Goal: Ask a question: Seek information or help from site administrators or community

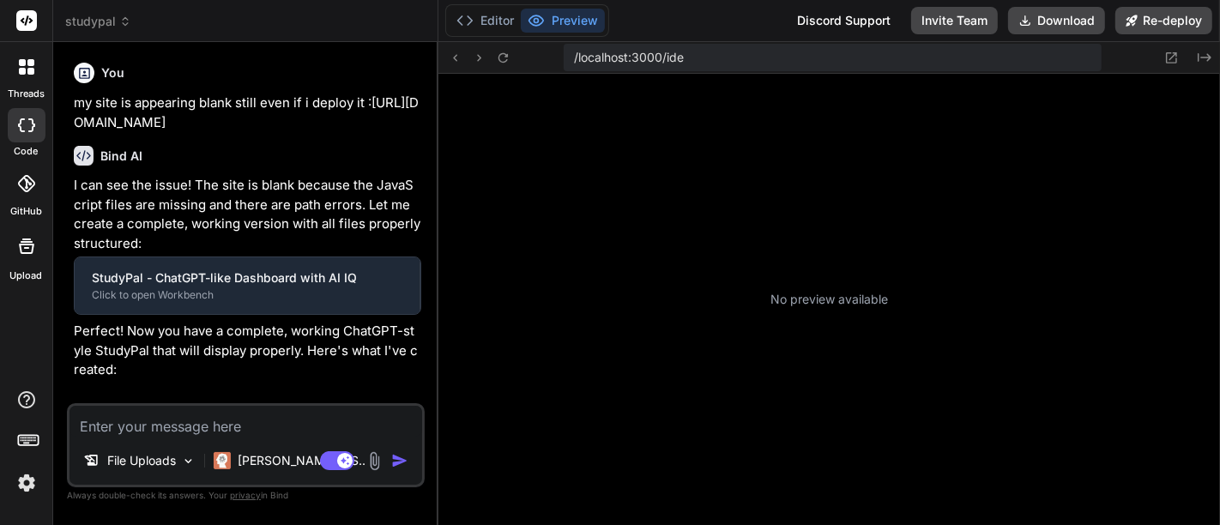
type textarea "x"
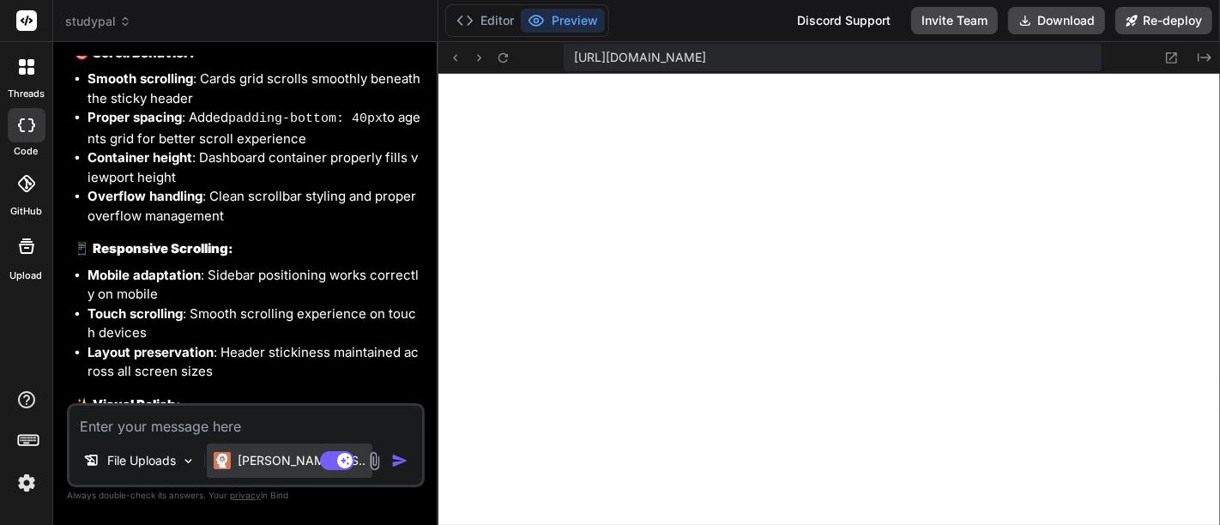
scroll to position [4290, 0]
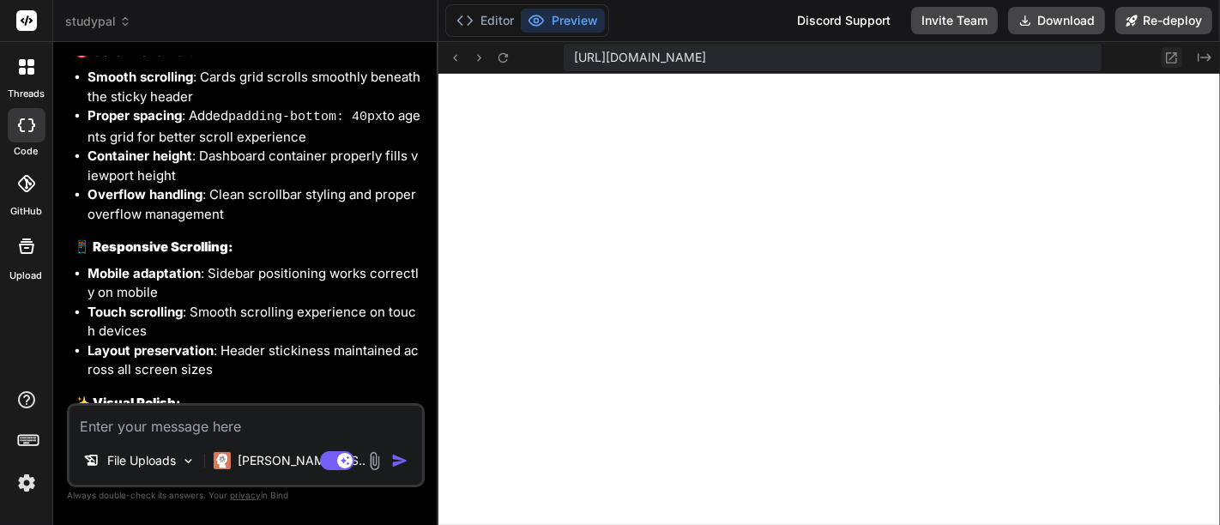
click at [1171, 54] on icon at bounding box center [1171, 58] width 15 height 15
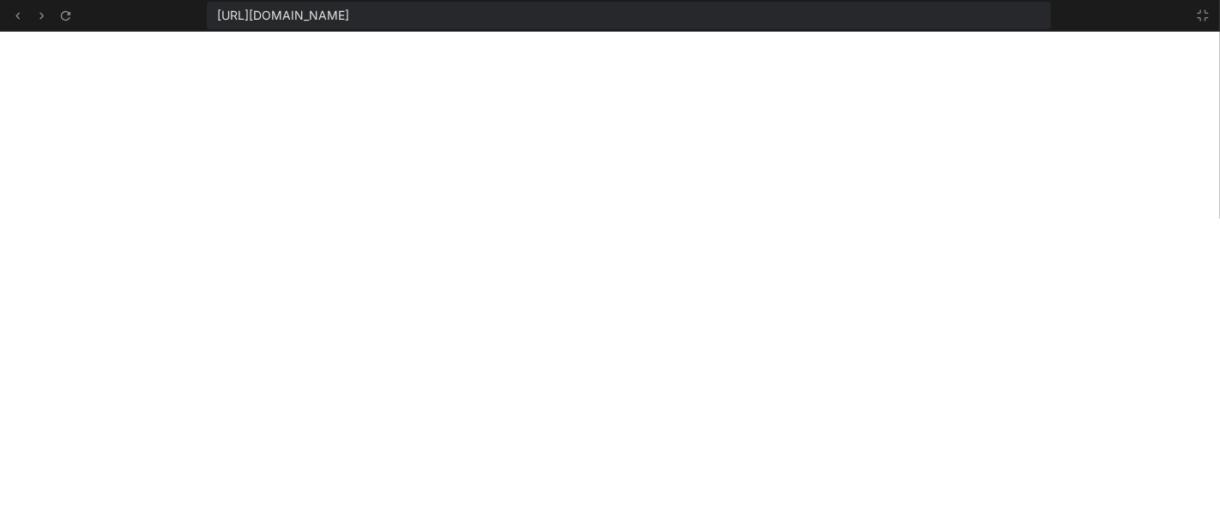
scroll to position [643, 0]
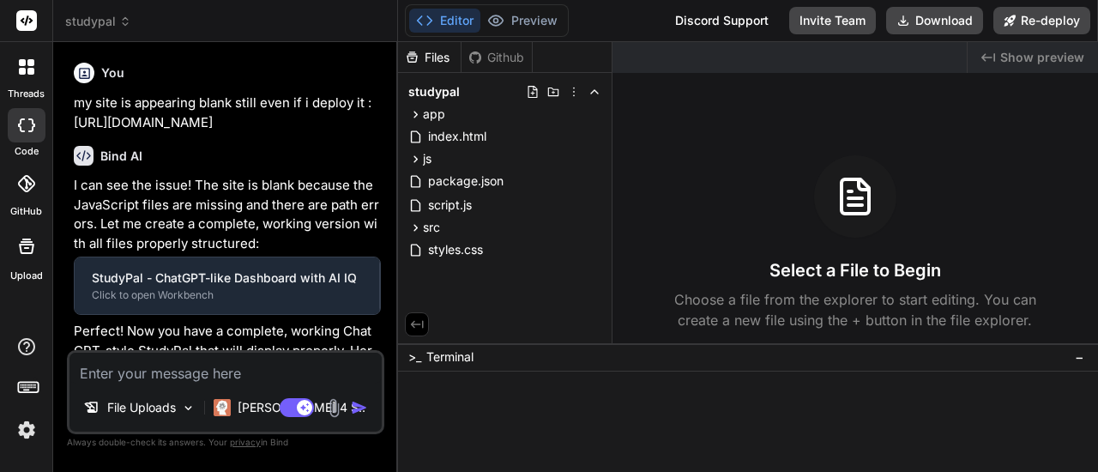
type textarea "x"
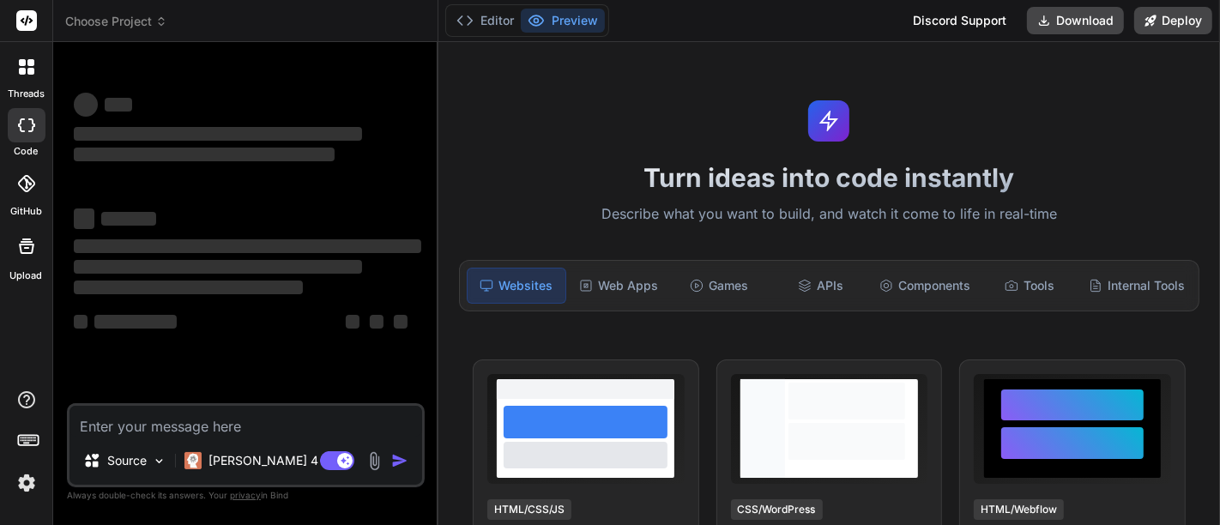
click at [281, 434] on textarea at bounding box center [245, 421] width 353 height 31
type textarea "x"
click at [242, 424] on textarea at bounding box center [245, 421] width 353 height 31
type textarea "i"
type textarea "x"
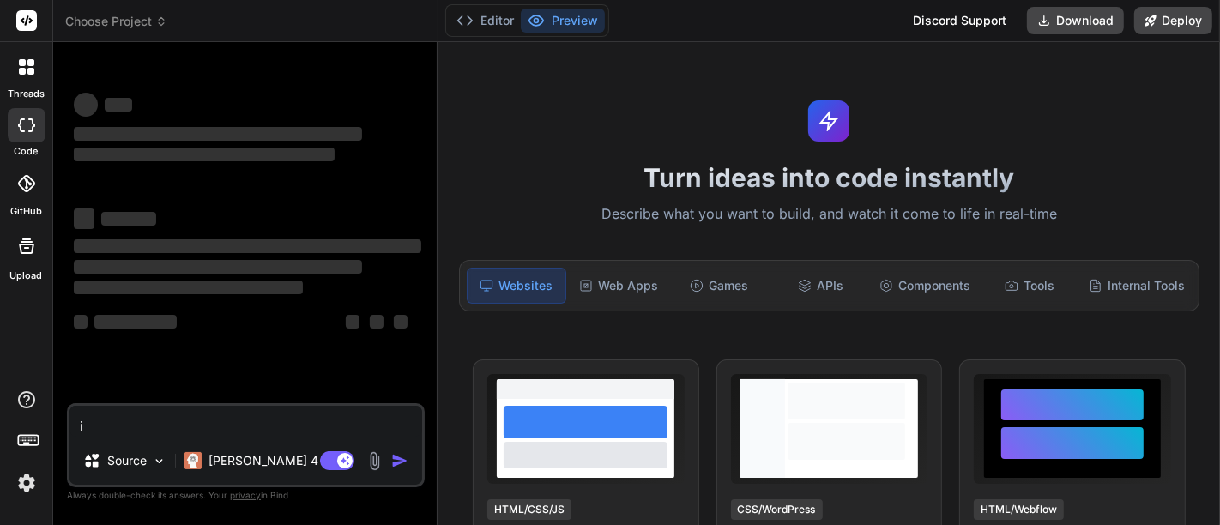
type textarea "i"
type textarea "x"
type textarea "i n"
type textarea "x"
type textarea "i ne"
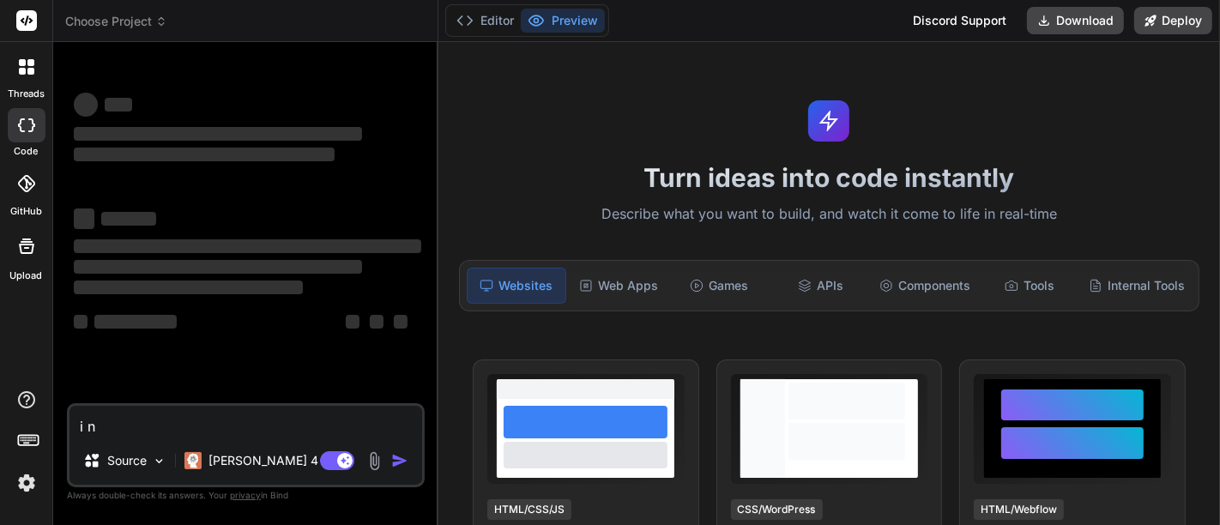
type textarea "x"
type textarea "i nee"
type textarea "x"
type textarea "i need"
type textarea "x"
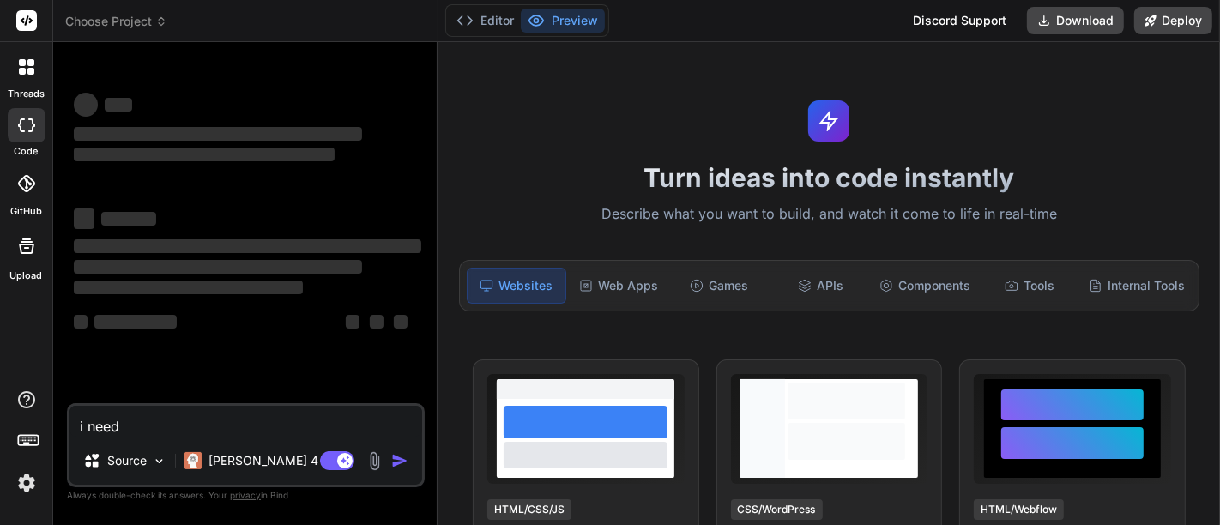
type textarea "i need"
type textarea "x"
type textarea "i need y"
type textarea "x"
type textarea "i need yo"
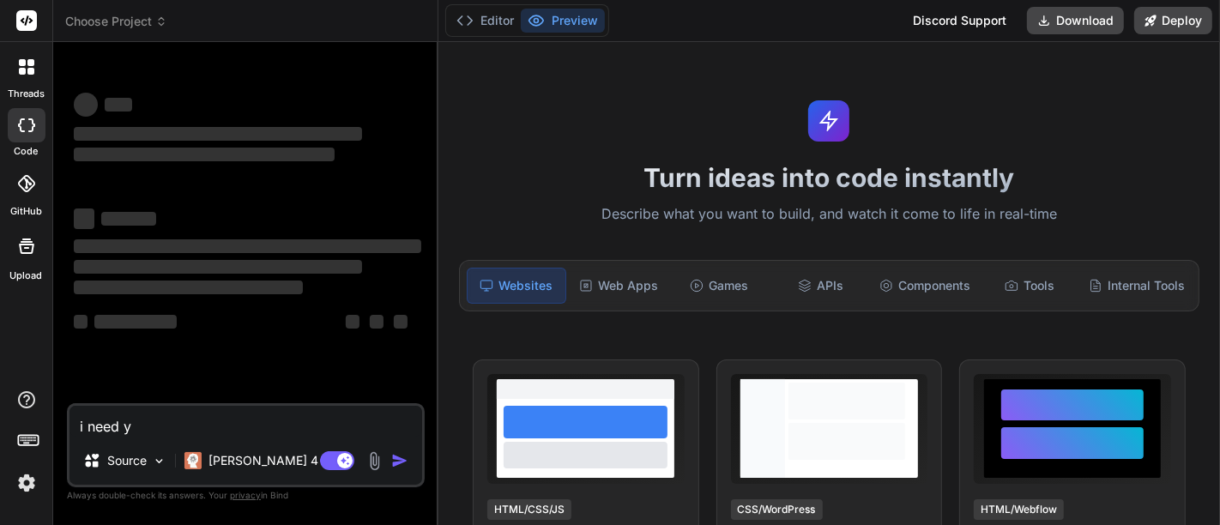
type textarea "x"
type textarea "i need you"
type textarea "x"
type textarea "i need you"
type textarea "x"
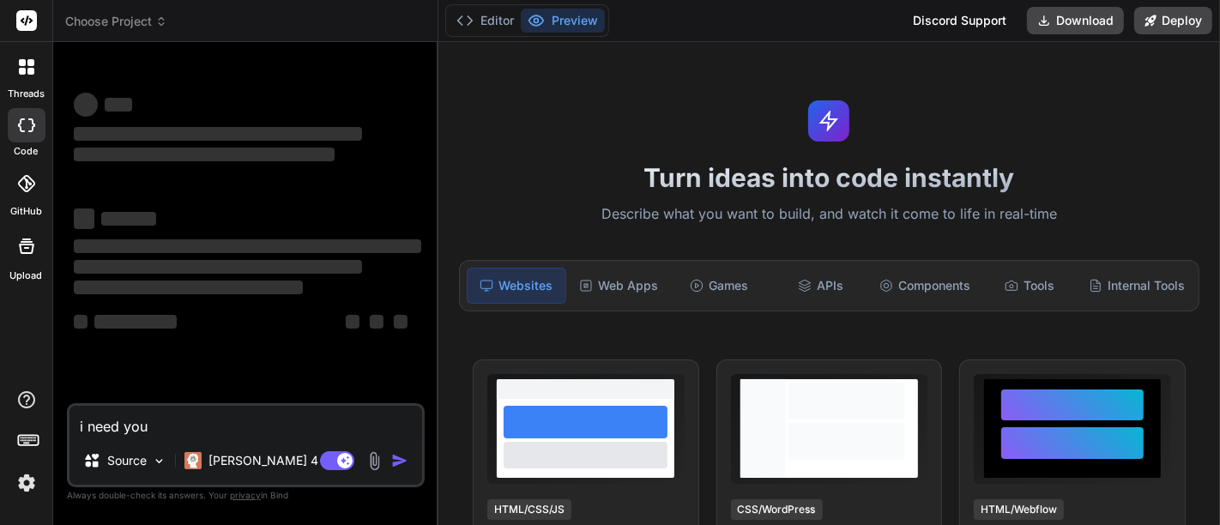
type textarea "i need you t"
type textarea "x"
type textarea "i need you to"
type textarea "x"
type textarea "i need you to"
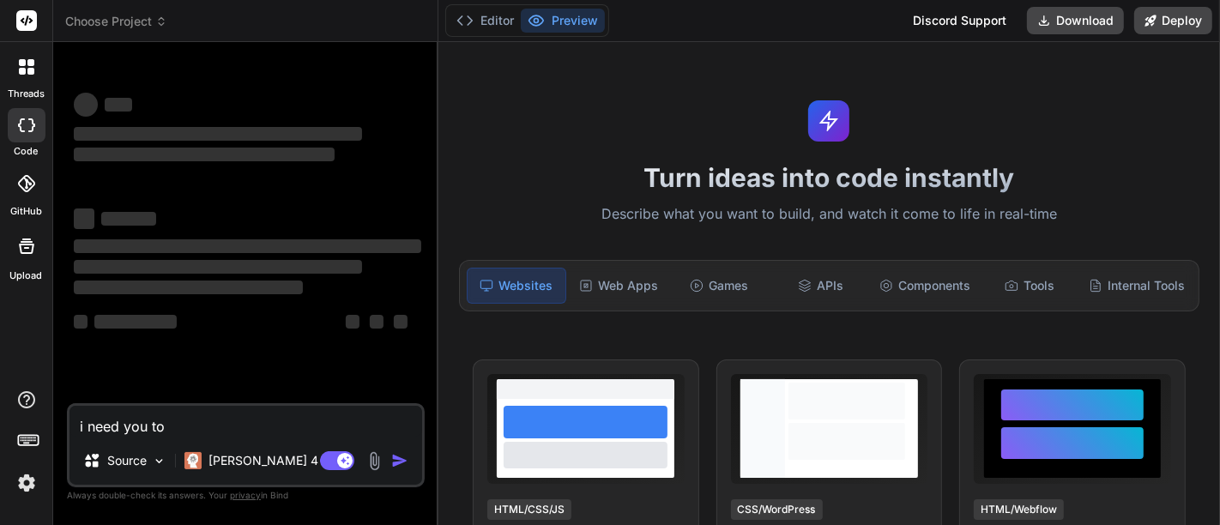
type textarea "x"
type textarea "i need you to a"
type textarea "x"
type textarea "i need you to ac"
type textarea "x"
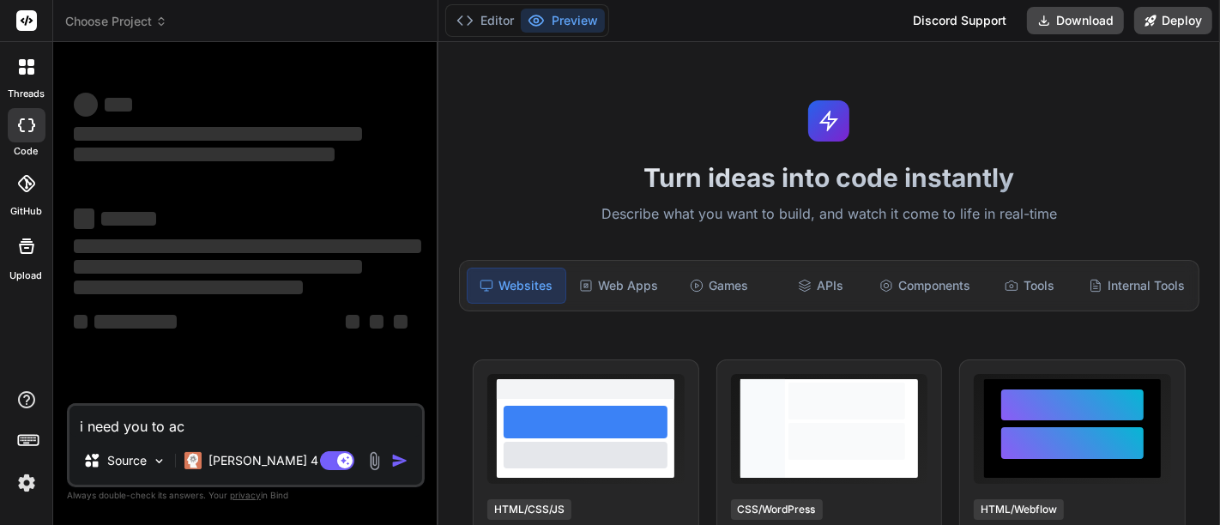
type textarea "i need you to act"
type textarea "x"
type textarea "i need you to act"
type textarea "x"
type textarea "i need you to act a"
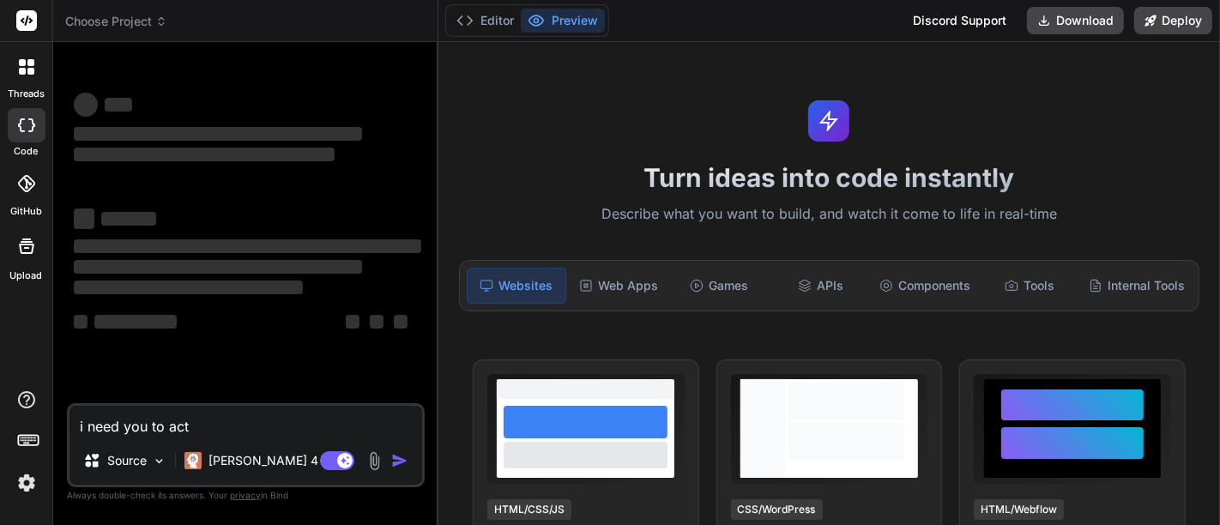
type textarea "x"
type textarea "i need you to act as"
type textarea "x"
type textarea "i need you to act as"
type textarea "x"
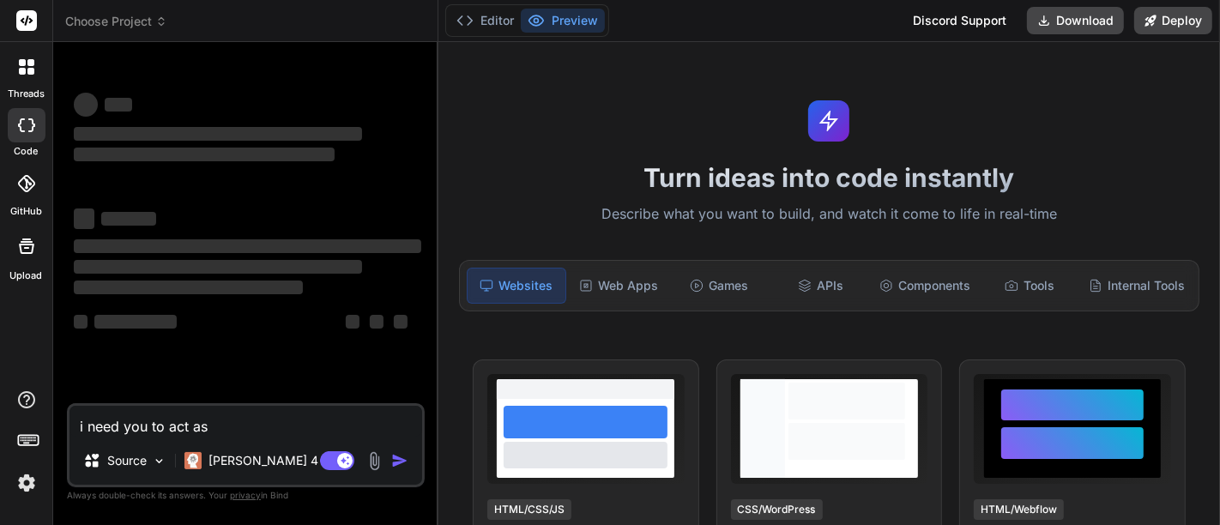
type textarea "i need you to act as a"
type textarea "x"
type textarea "i need you to act as a"
type textarea "x"
type textarea "i need you to act as a s"
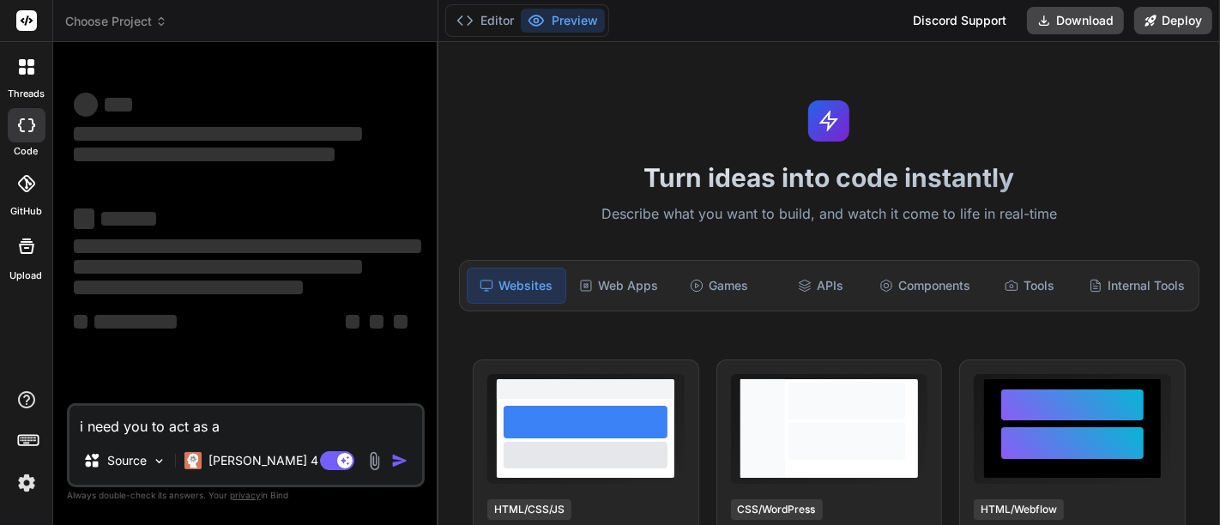
type textarea "x"
type textarea "i need you to act as a se"
type textarea "x"
type textarea "i need you to act as a sen"
type textarea "x"
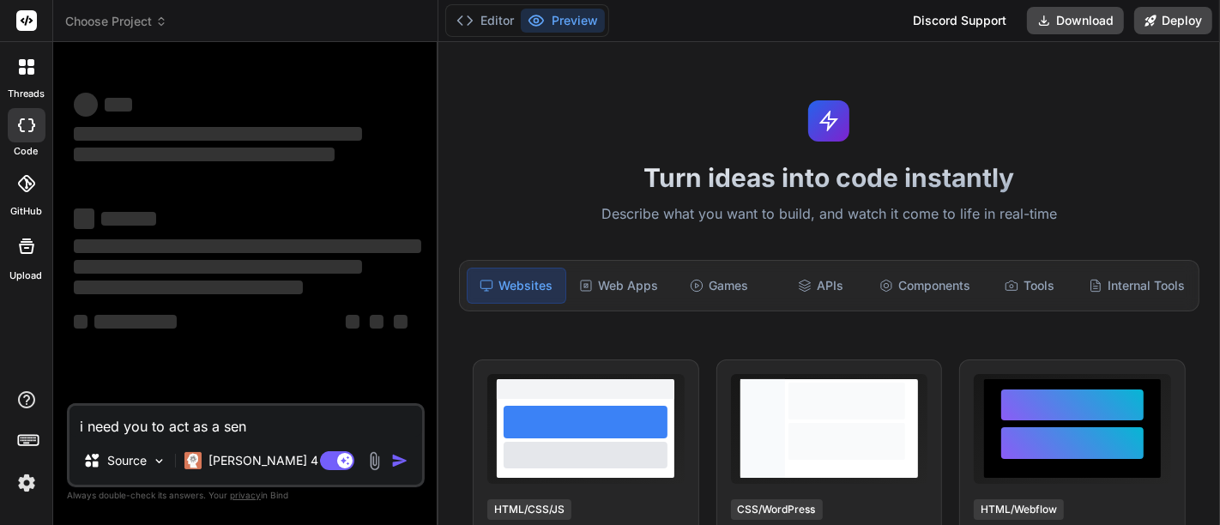
type textarea "i need you to act as a seni"
type textarea "x"
type textarea "i need you to act as a senio"
type textarea "x"
type textarea "i need you to act as a senior"
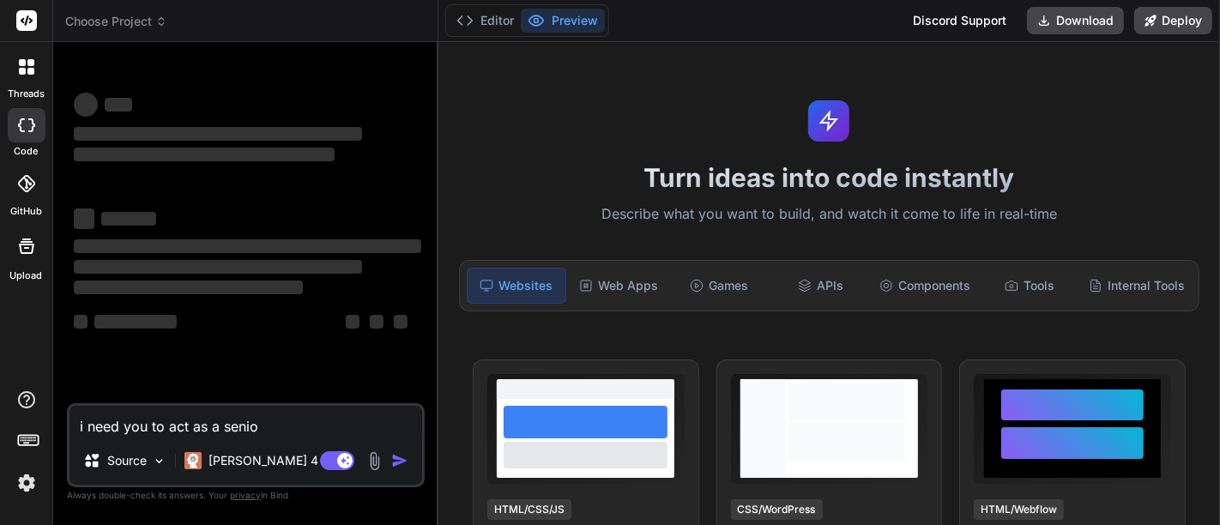
type textarea "x"
type textarea "i need you to act as a senior"
type textarea "x"
type textarea "i need you to act as a senior s"
type textarea "x"
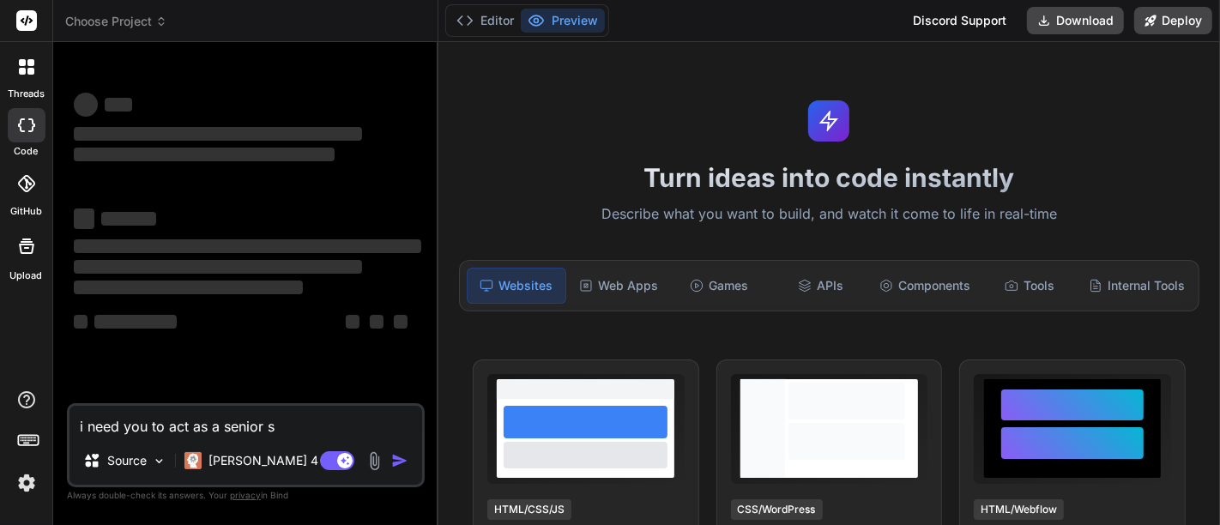
type textarea "i need you to act as a senior so"
type textarea "x"
type textarea "i need you to act as a senior sof"
type textarea "x"
type textarea "i need you to act as a senior soft"
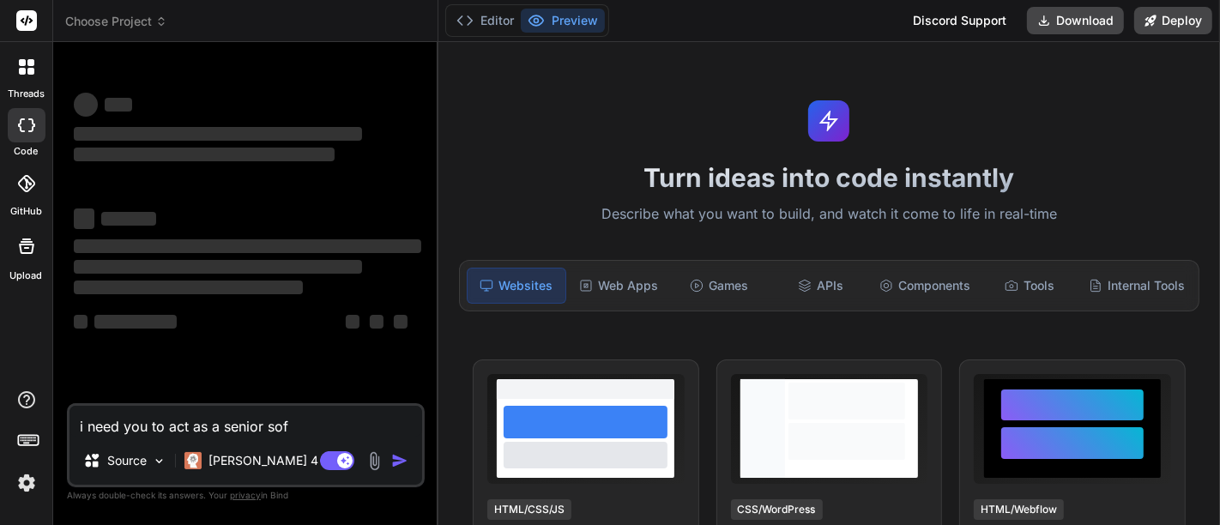
type textarea "x"
type textarea "i need you to act as a senior softw"
type textarea "x"
type textarea "i need you to act as a senior softwa"
type textarea "x"
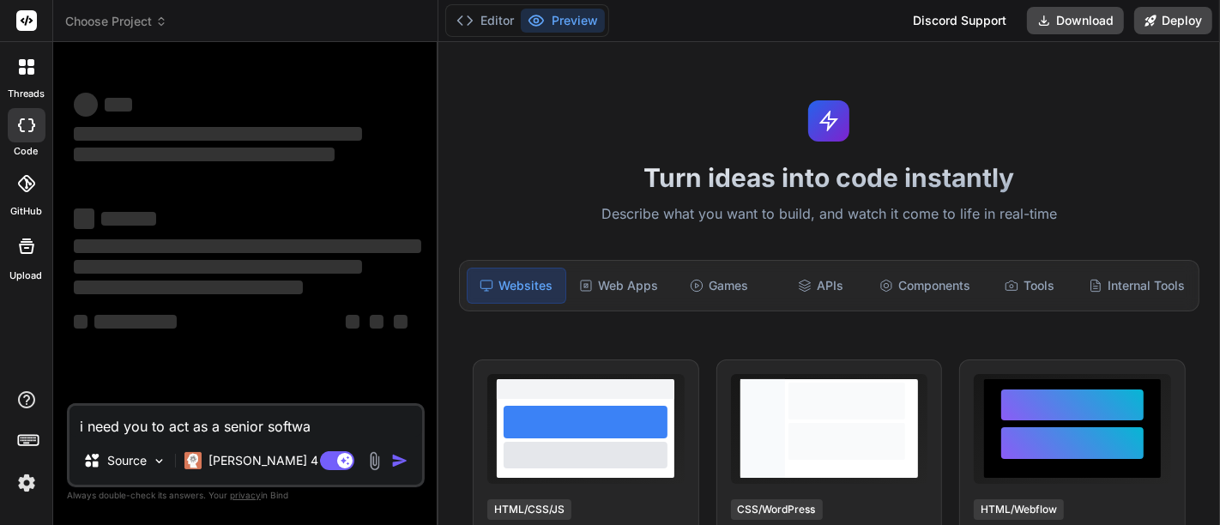
type textarea "i need you to act as a senior softwar"
type textarea "x"
type textarea "i need you to act as a senior software"
type textarea "x"
type textarea "i need you to act as a senior software"
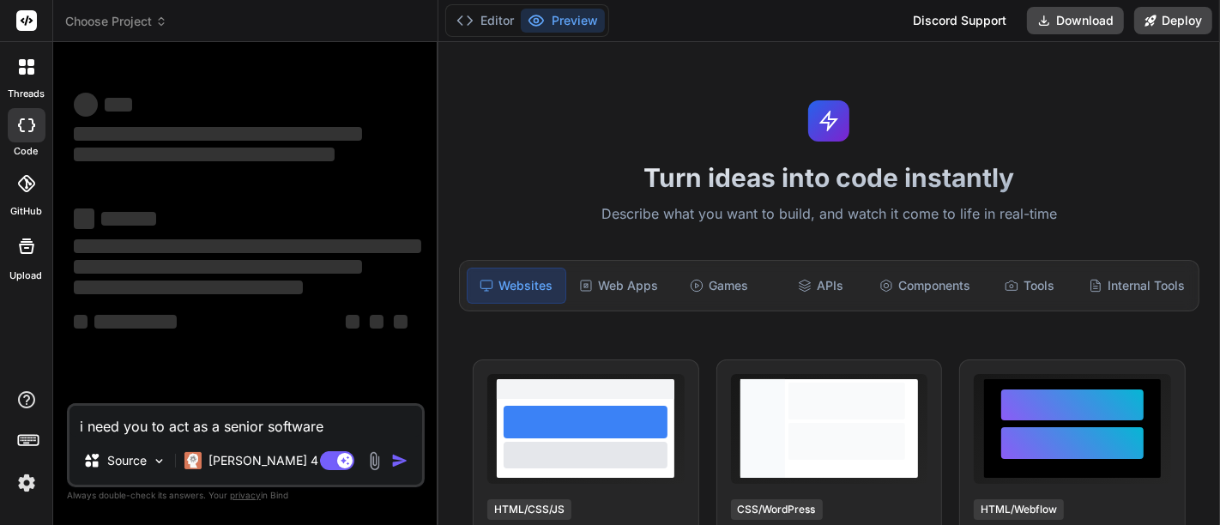
type textarea "x"
type textarea "i need you to act as a senior software d"
type textarea "x"
type textarea "i need you to act as a senior software de"
type textarea "x"
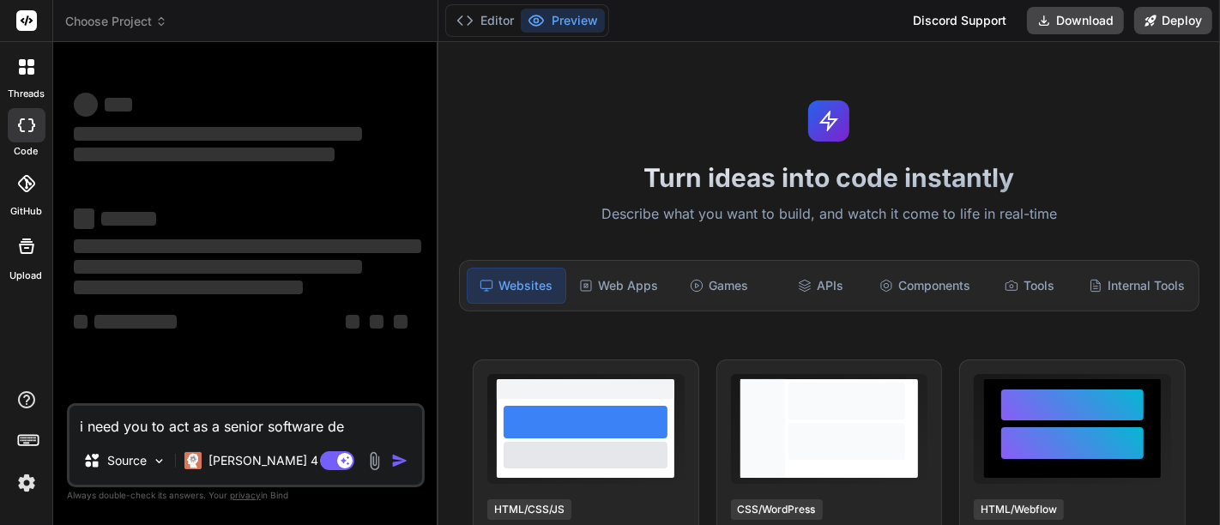
type textarea "i need you to act as a senior software del"
type textarea "x"
type textarea "i need you to act as a senior software de"
type textarea "x"
type textarea "i need you to act as a senior software dee"
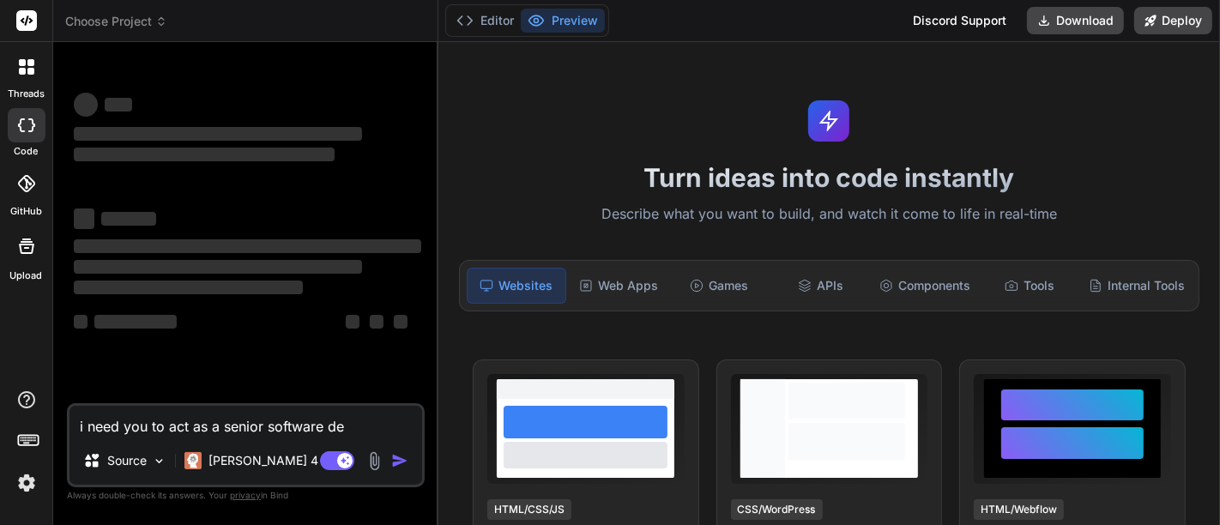
type textarea "x"
type textarea "i need you to act as a senior software de"
type textarea "x"
type textarea "i need you to act as a senior software dev"
type textarea "x"
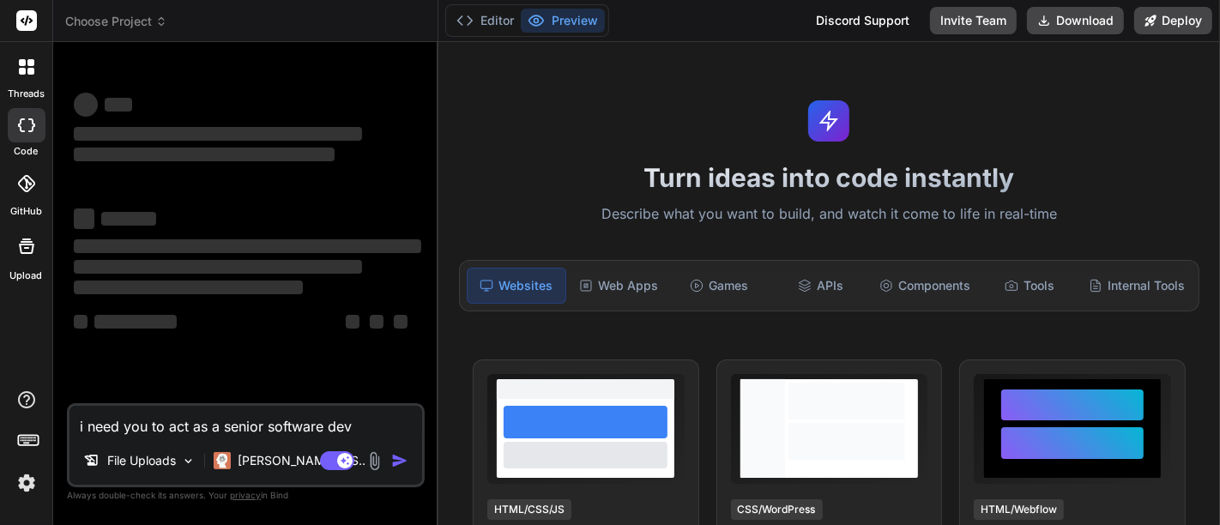
type textarea "i need you to act as a senior software deve"
type textarea "x"
type textarea "i need you to act as a senior software devel"
type textarea "x"
type textarea "i need you to act as a senior software develo"
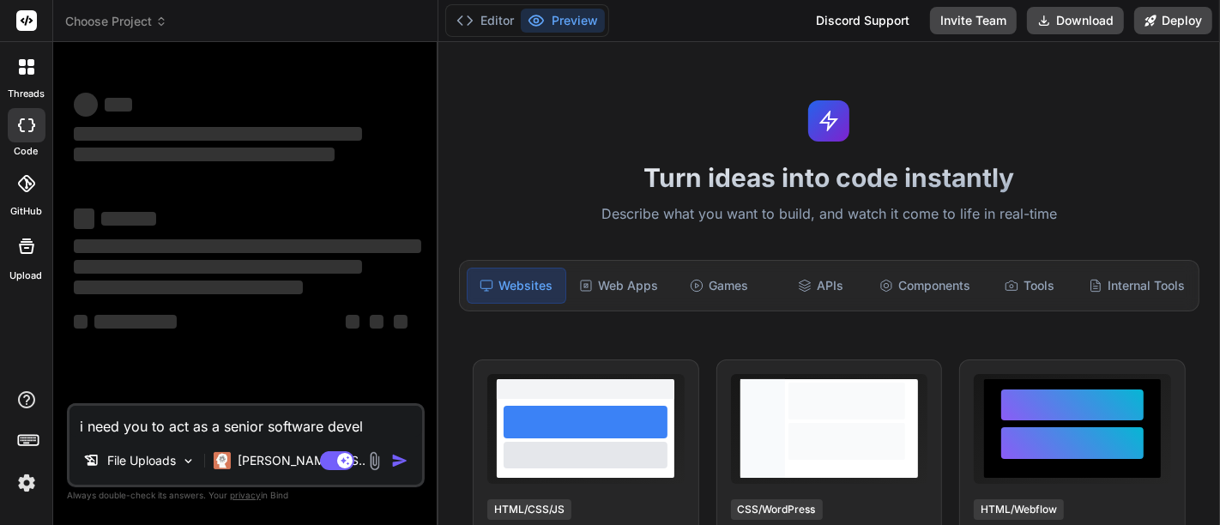
type textarea "x"
type textarea "i need you to act as a senior software develop"
type textarea "x"
type textarea "i need you to act as a senior software develope"
type textarea "x"
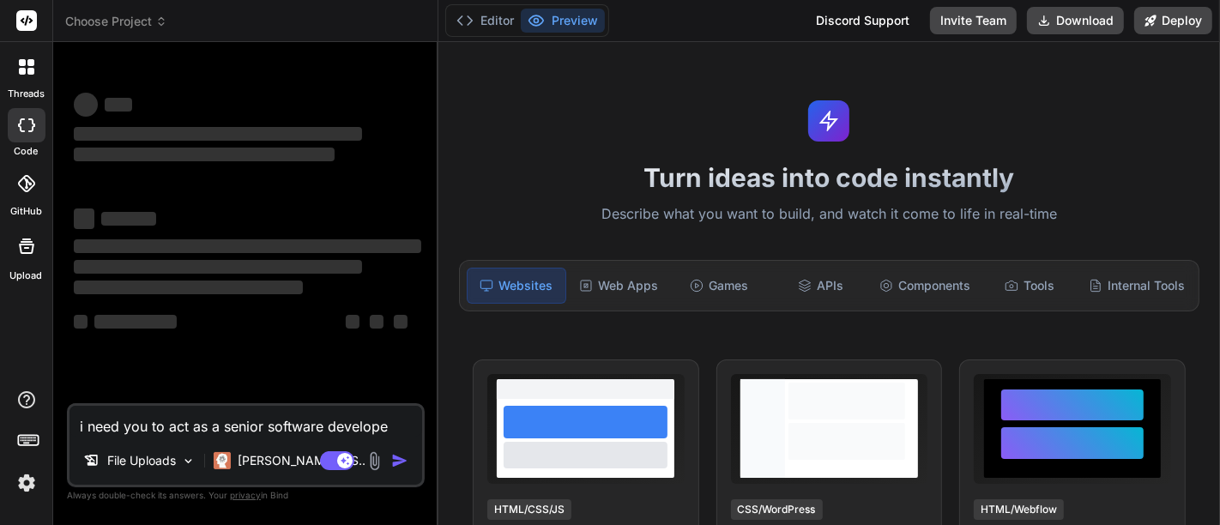
type textarea "i need you to act as a senior software developer"
type textarea "x"
type textarea "i need you to act as a senior software developer"
type textarea "x"
type textarea "i need you to act as a senior software developer a"
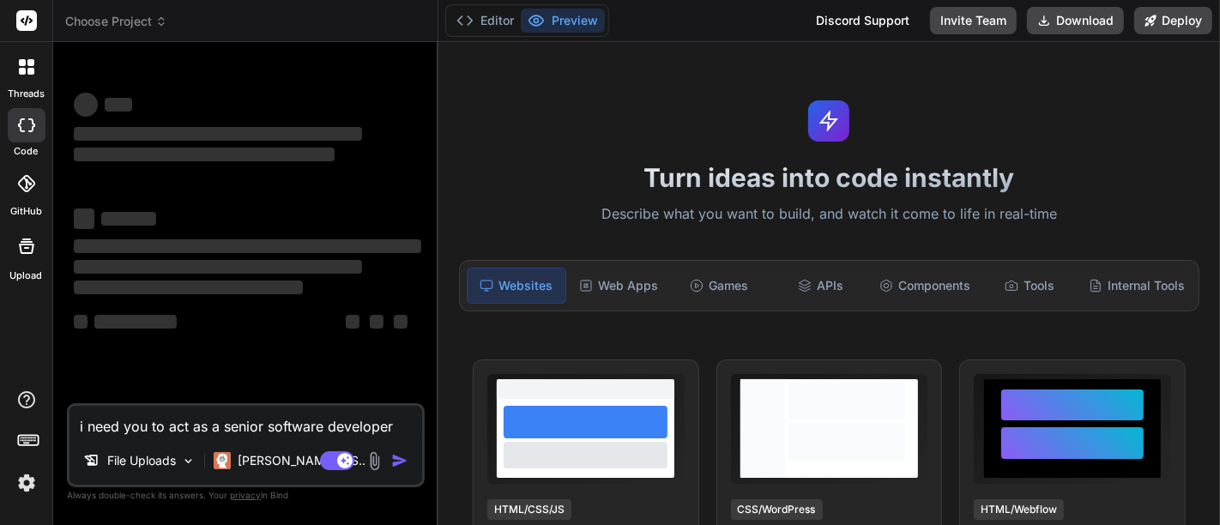
type textarea "x"
type textarea "i need you to act as a senior software developer an"
type textarea "x"
type textarea "i need you to act as a senior software developer and"
type textarea "x"
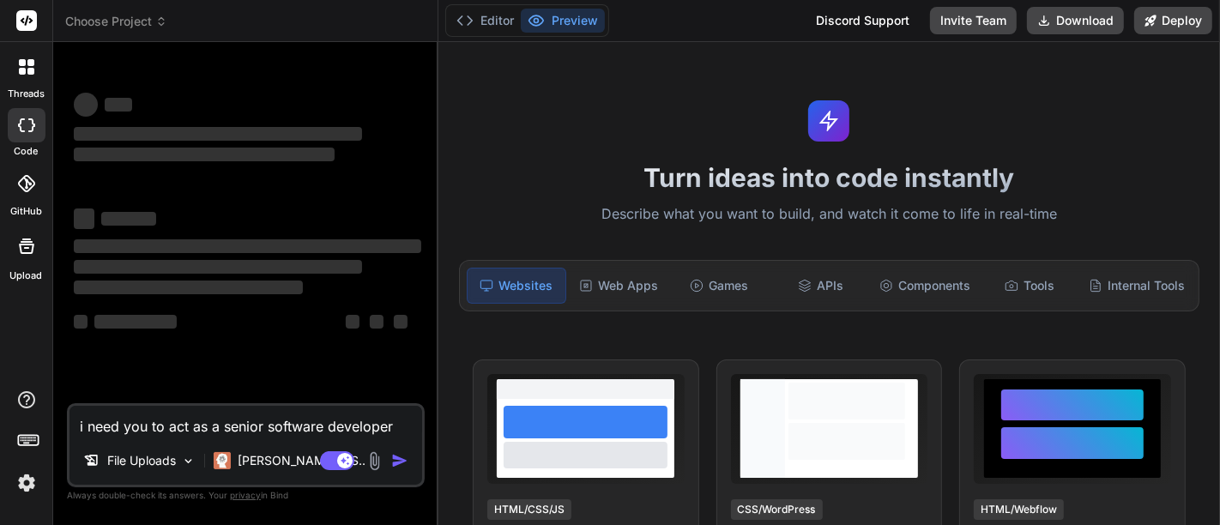
type textarea "i need you to act as a senior software developer and"
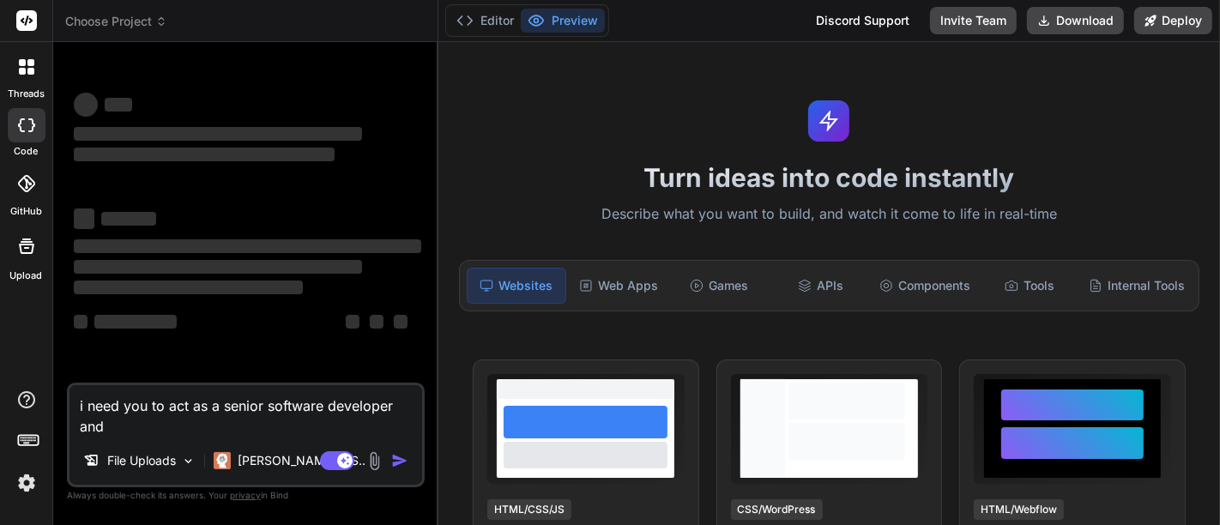
type textarea "x"
type textarea "i need you to act as a senior software developer and n"
type textarea "x"
type textarea "i need you to act as a senior software developer and no"
type textarea "x"
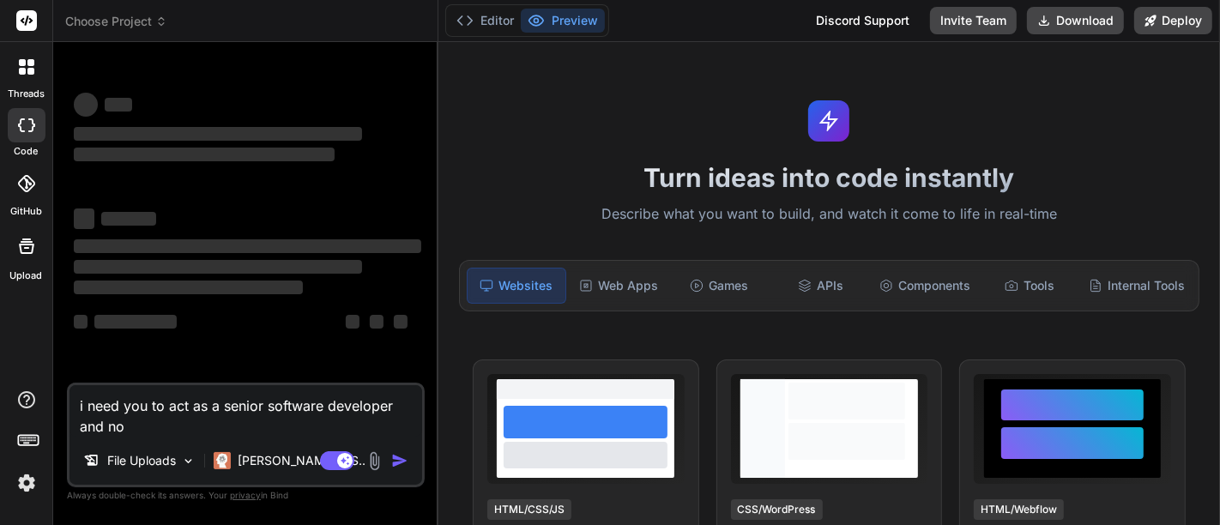
type textarea "i need you to act as a senior software developer and not"
type textarea "x"
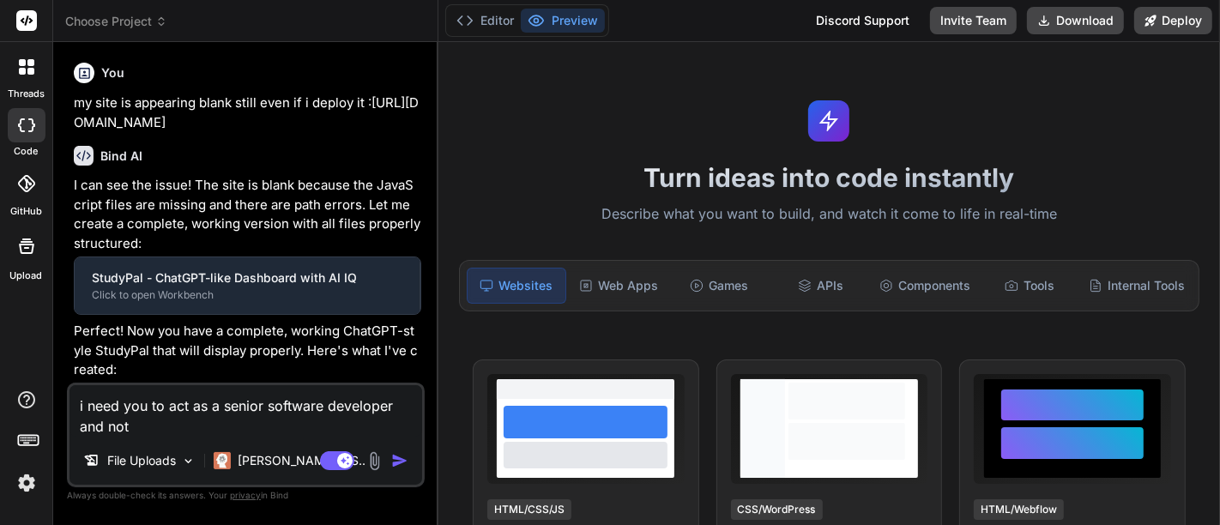
type textarea "i need you to act as a senior software developer and noti"
type textarea "x"
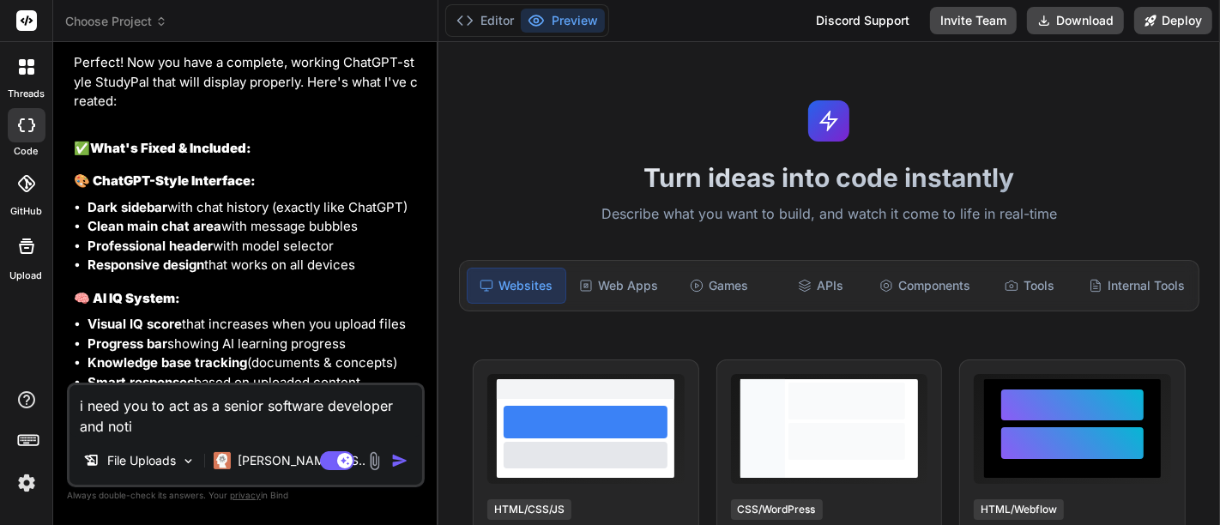
type textarea "i need you to act as a senior software developer and notic"
type textarea "x"
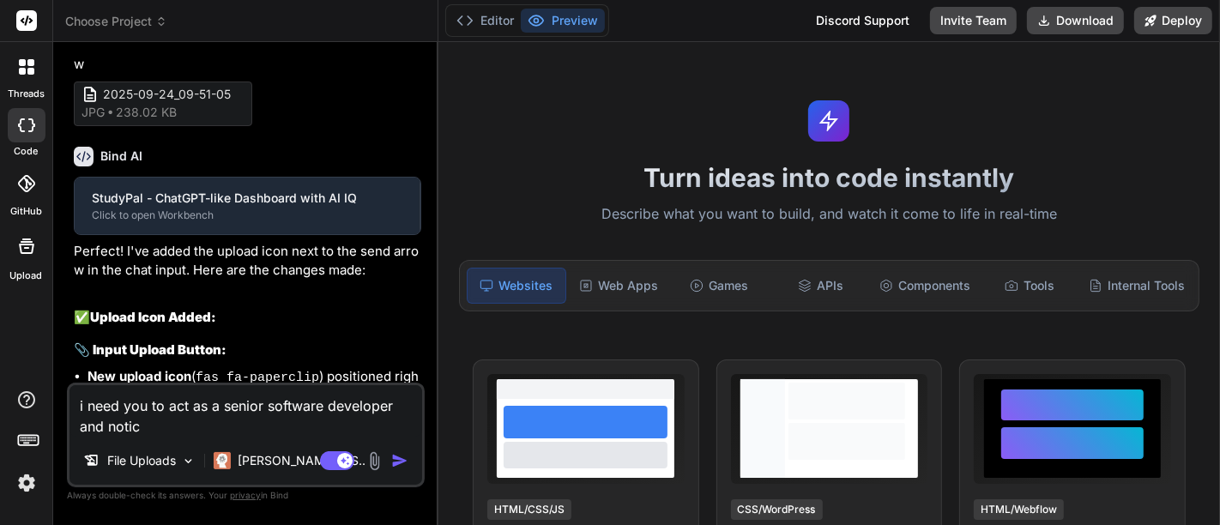
type textarea "i need you to act as a senior software developer and notice"
type textarea "x"
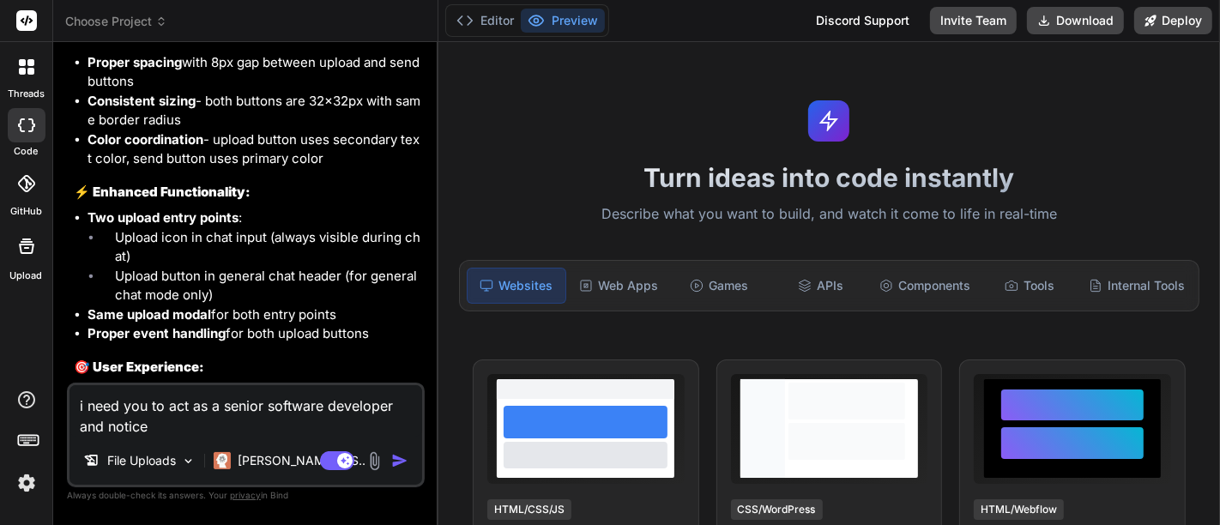
type textarea "i need you to act as a senior software developer and notice"
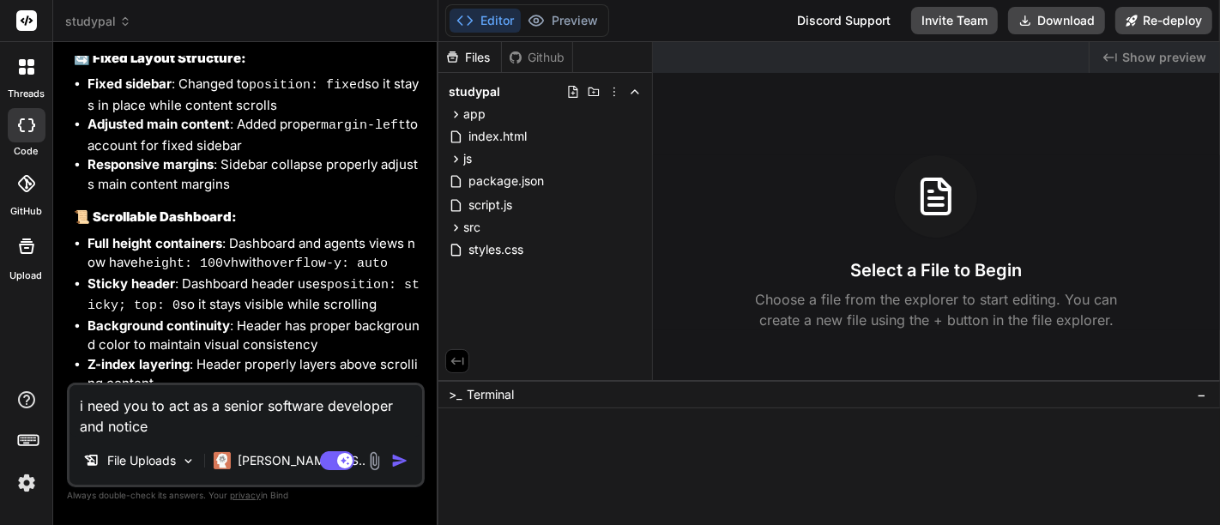
type textarea "x"
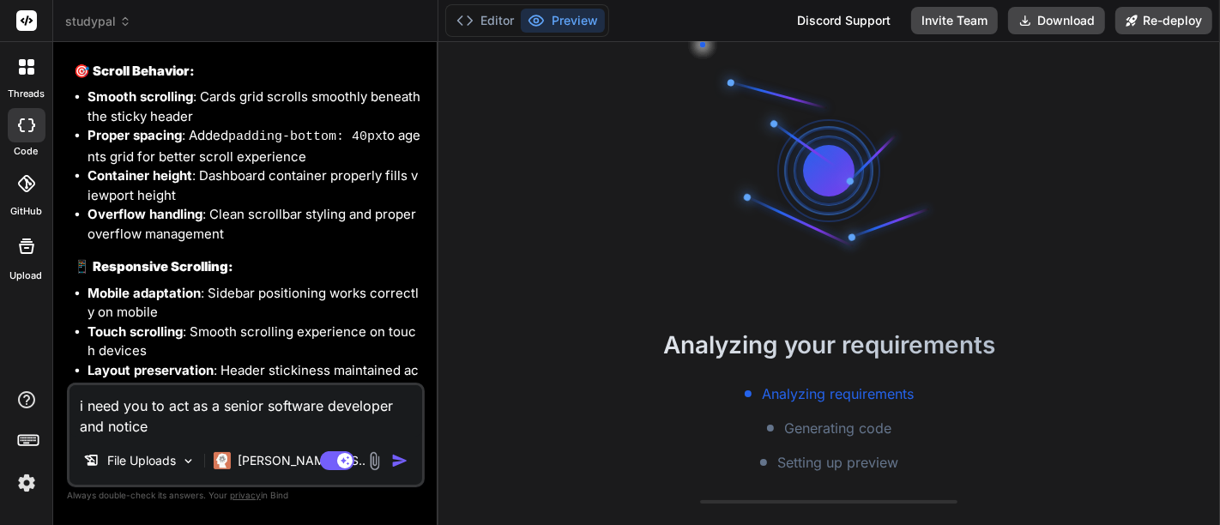
scroll to position [4290, 0]
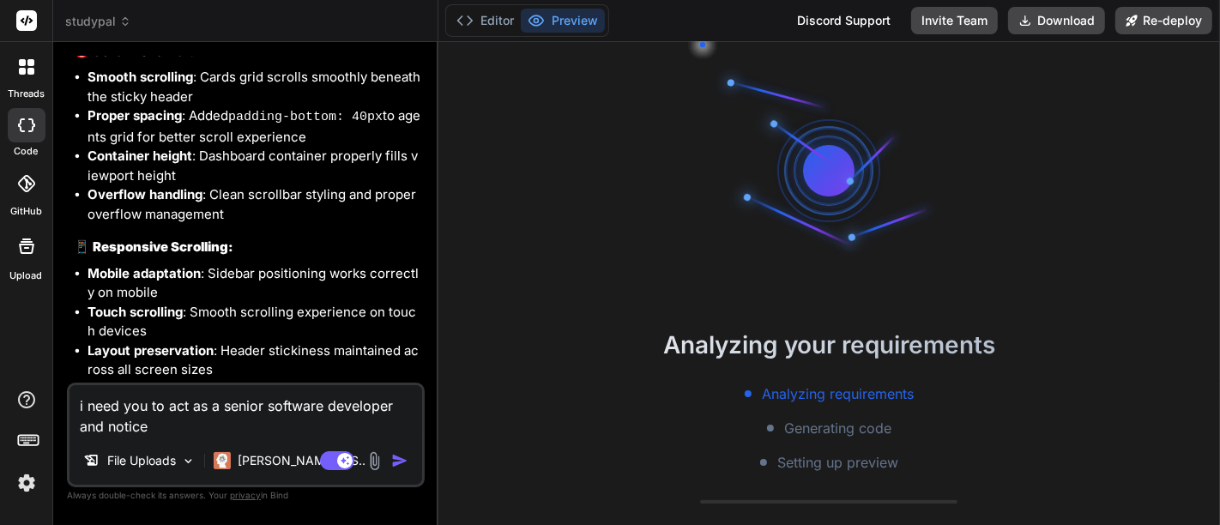
type textarea "i need you to act as a senior software developer and notice w"
type textarea "x"
type textarea "i need you to act as a senior software developer and notice wh"
type textarea "x"
type textarea "i need you to act as a senior software developer and notice wha"
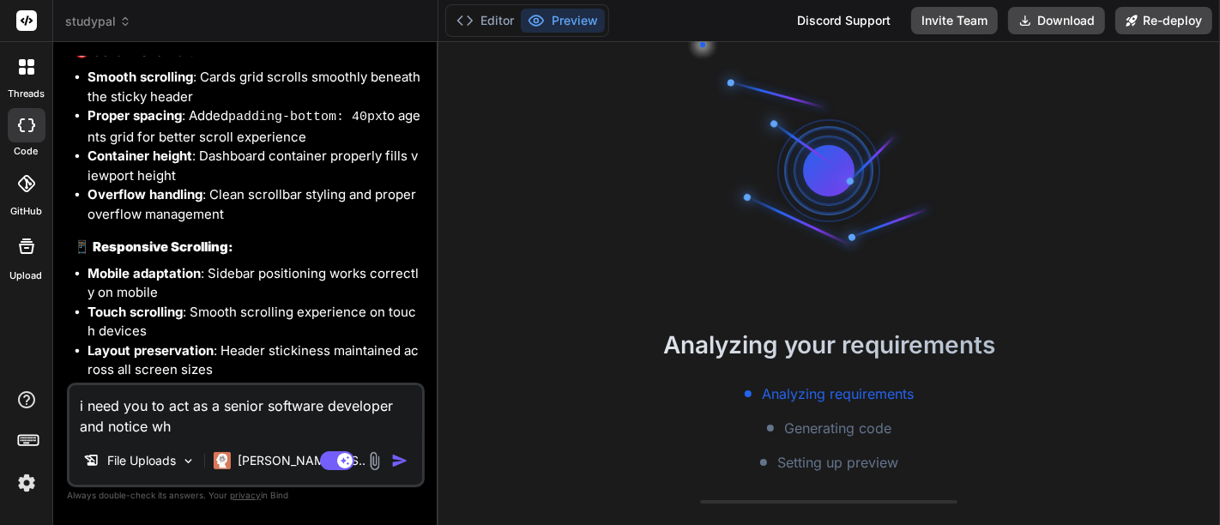
type textarea "x"
type textarea "i need you to act as a senior software developer and notice what"
type textarea "x"
type textarea "i need you to act as a senior software developer and notice what"
type textarea "x"
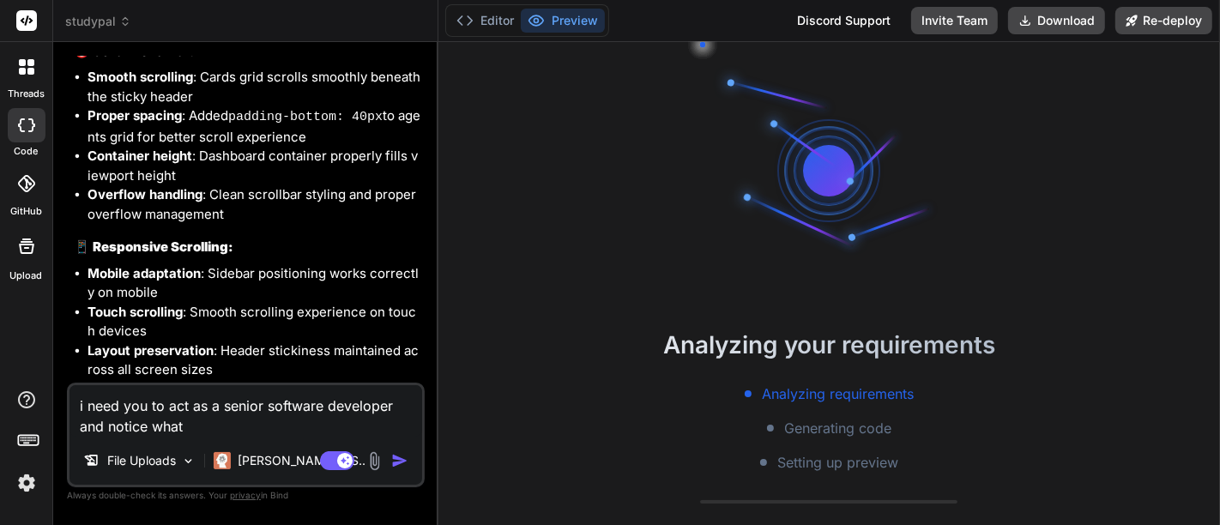
type textarea "i need you to act as a senior software developer and notice what i"
type textarea "x"
type textarea "i need you to act as a senior software developer and notice what is"
type textarea "x"
type textarea "i need you to act as a senior software developer and notice what is"
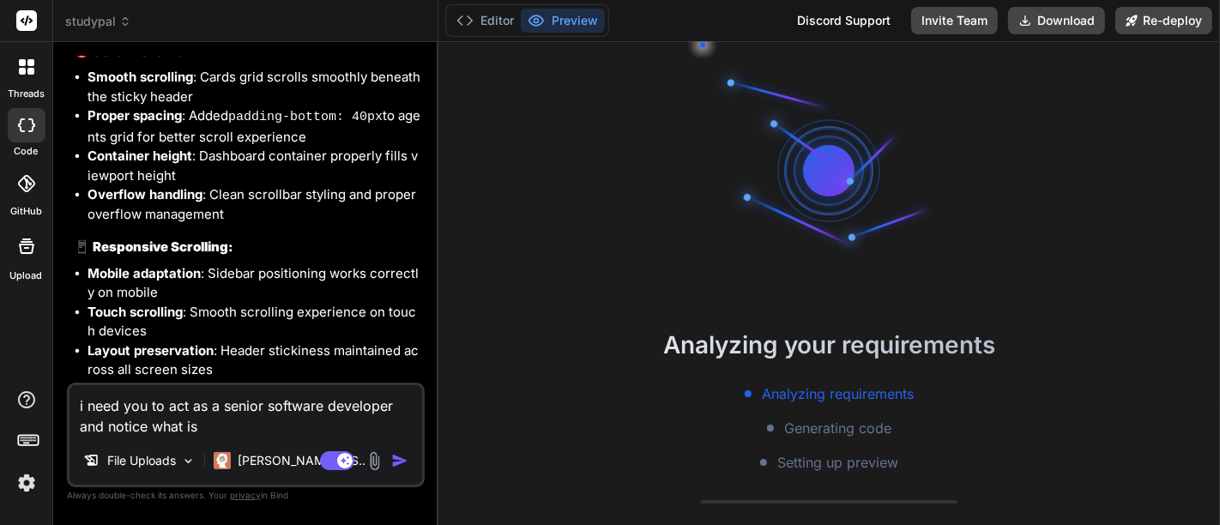
type textarea "x"
type textarea "i need you to act as a senior software developer and notice what is w"
type textarea "x"
type textarea "i need you to act as a senior software developer and notice what is wr"
type textarea "x"
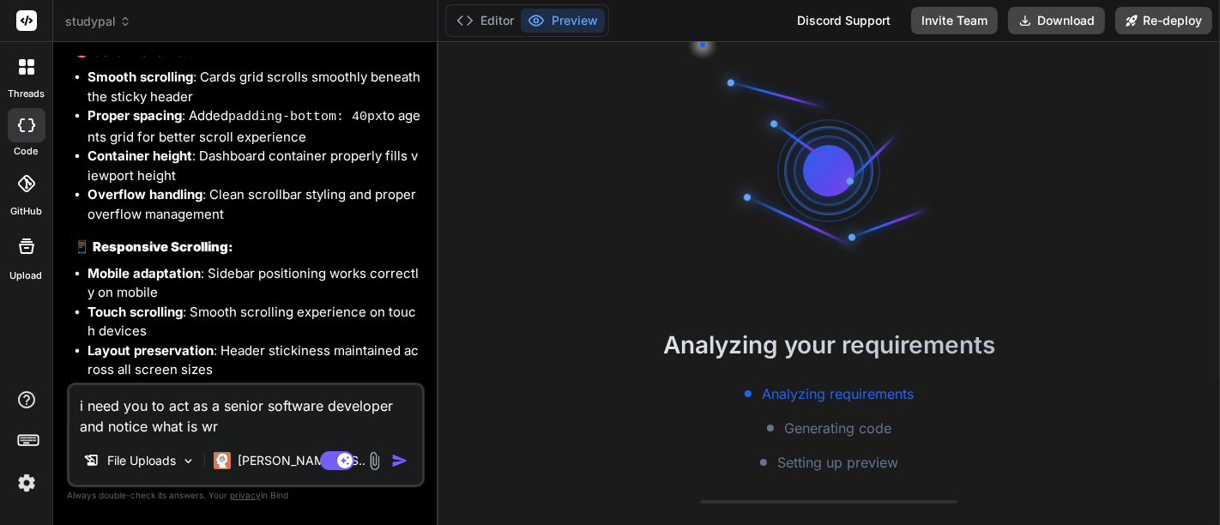
type textarea "i need you to act as a senior software developer and notice what is wro"
type textarea "x"
type textarea "i need you to act as a senior software developer and notice what is wron"
type textarea "x"
type textarea "i need you to act as a senior software developer and notice what is wrong"
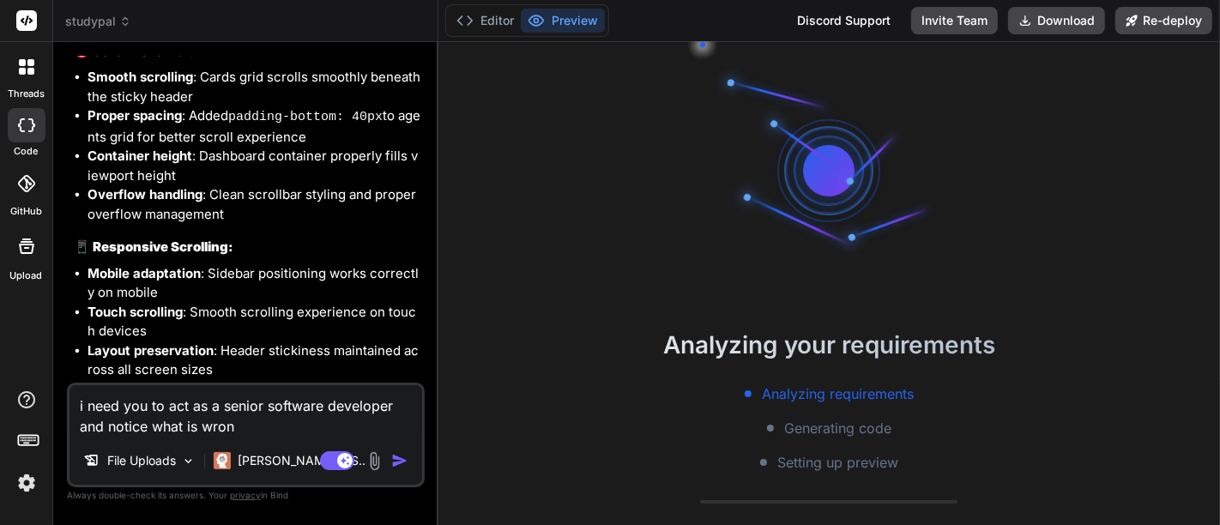
type textarea "x"
type textarea "i need you to act as a senior software developer and notice what is wrong"
type textarea "x"
type textarea "i need you to act as a senior software developer and notice what is wrong w"
type textarea "x"
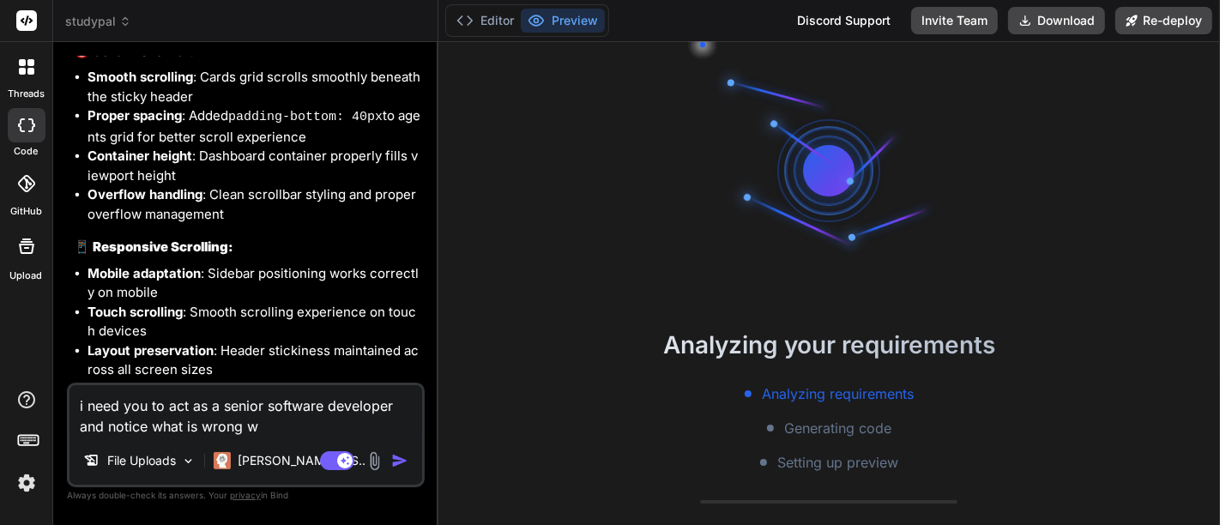
type textarea "i need you to act as a senior software developer and notice what is wrong wi"
type textarea "x"
type textarea "i need you to act as a senior software developer and notice what is wrong wit"
type textarea "x"
type textarea "i need you to act as a senior software developer and notice what is wrong with"
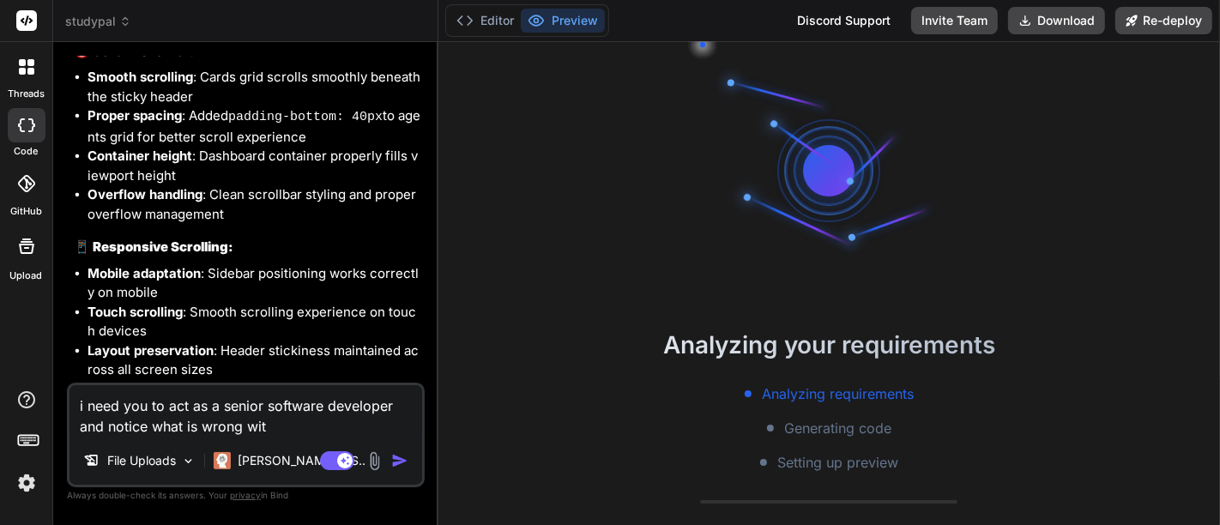
type textarea "x"
type textarea "i need you to act as a senior software developer and notice what is wrong with"
type textarea "x"
type textarea "i need you to act as a senior software developer and notice what is wrong with t"
type textarea "x"
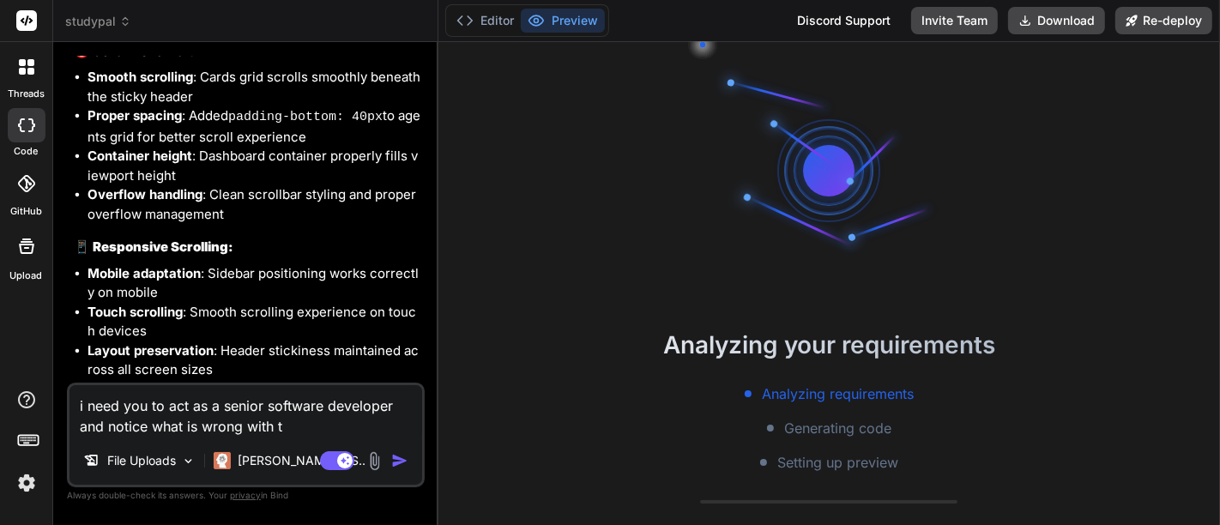
type textarea "i need you to act as a senior software developer and notice what is wrong with …"
type textarea "x"
type textarea "i need you to act as a senior software developer and notice what is wrong with …"
type textarea "x"
type textarea "i need you to act as a senior software developer and notice what is wrong with …"
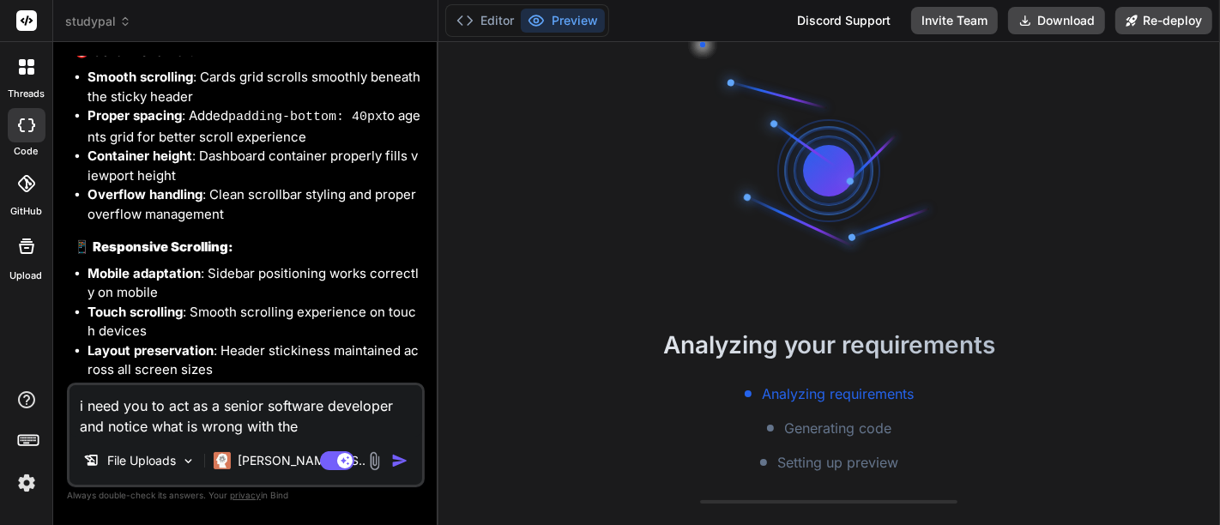
type textarea "x"
type textarea "i need you to act as a senior software developer and notice what is wrong with …"
type textarea "x"
type textarea "i need you to act as a senior software developer and notice what is wrong with …"
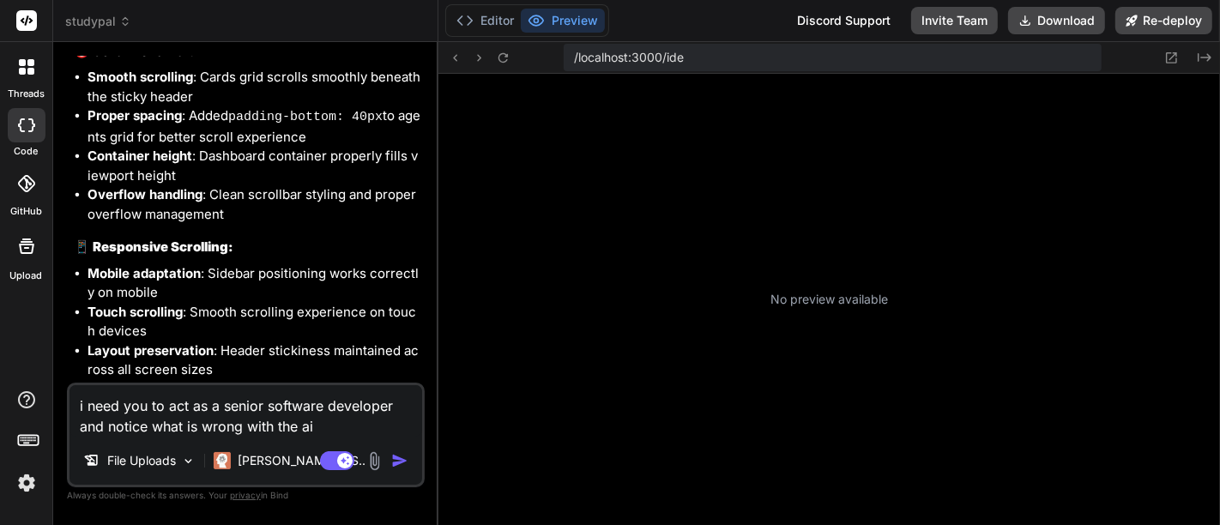
scroll to position [246, 0]
type textarea "x"
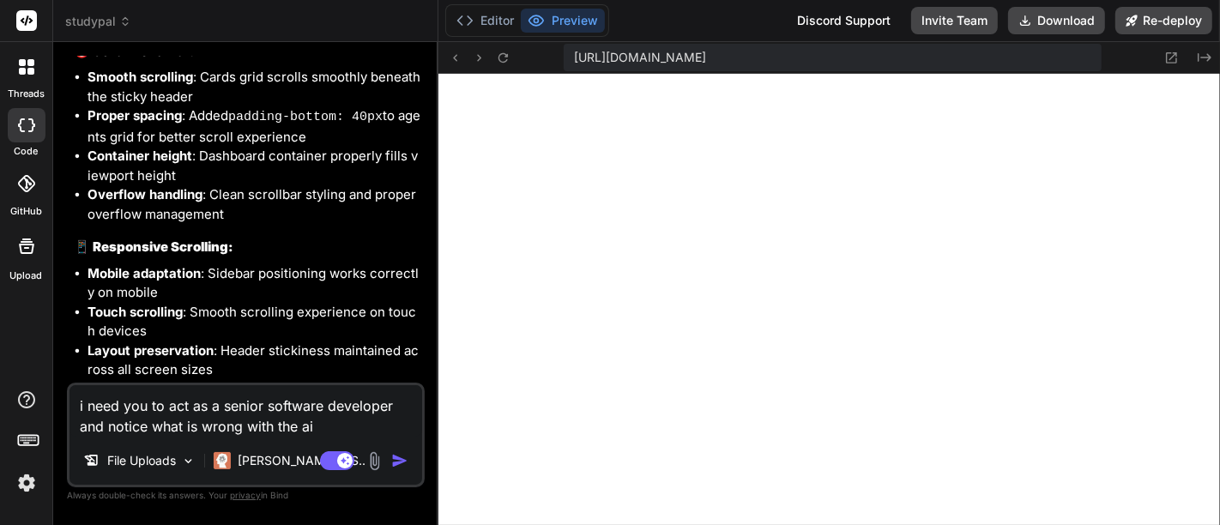
scroll to position [610, 0]
type textarea "i need you to act as a senior software developer and notice what is wrong with …"
type textarea "x"
type textarea "i need you to act as a senior software developer and notice what is wrong with …"
type textarea "x"
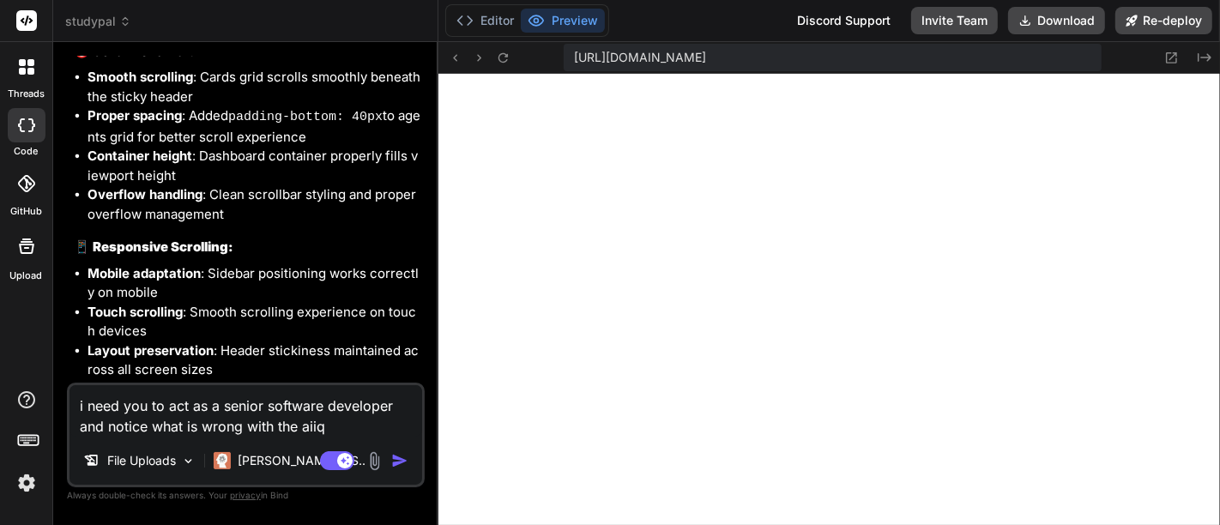
type textarea "i need you to act as a senior software developer and notice what is wrong with …"
type textarea "x"
type textarea "i need you to act as a senior software developer and notice what is wrong with …"
type textarea "x"
type textarea "i need you to act as a senior software developer and notice what is wrong with …"
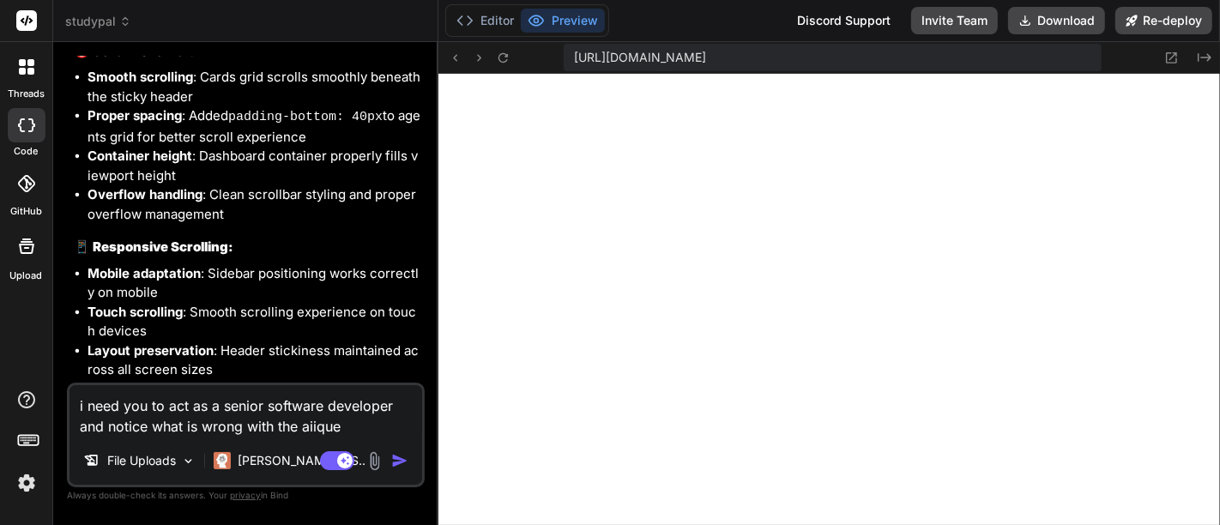
type textarea "x"
type textarea "i need you to act as a senior software developer and notice what is wrong with …"
type textarea "x"
type textarea "i need you to act as a senior software developer and notice what is wrong with …"
type textarea "x"
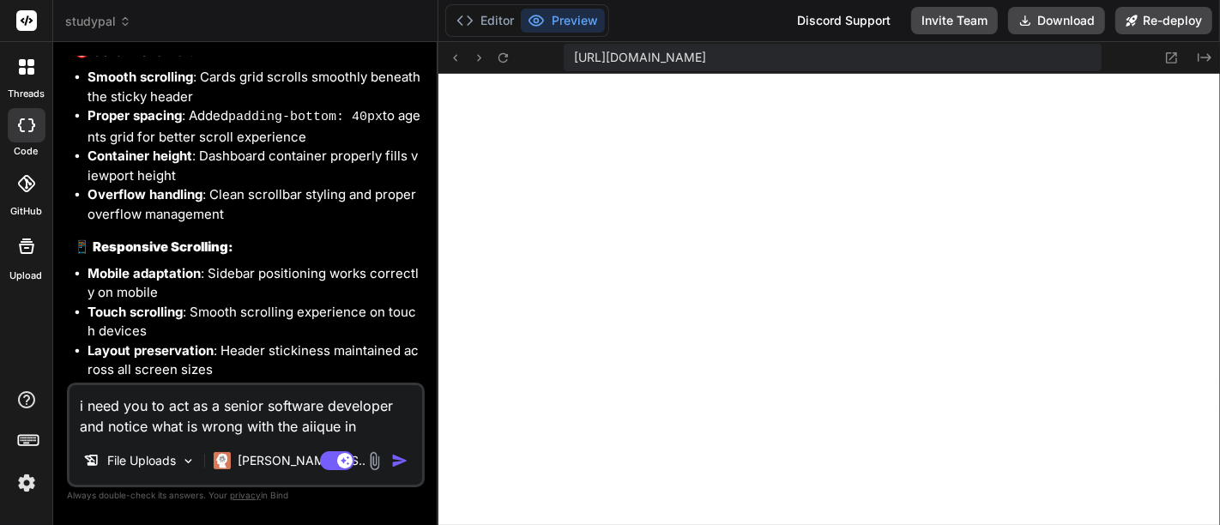
type textarea "i need you to act as a senior software developer and notice what is wrong with …"
type textarea "x"
type textarea "i need you to act as a senior software developer and notice what is wrong with …"
type textarea "x"
type textarea "i need you to act as a senior software developer and notice what is wrong with …"
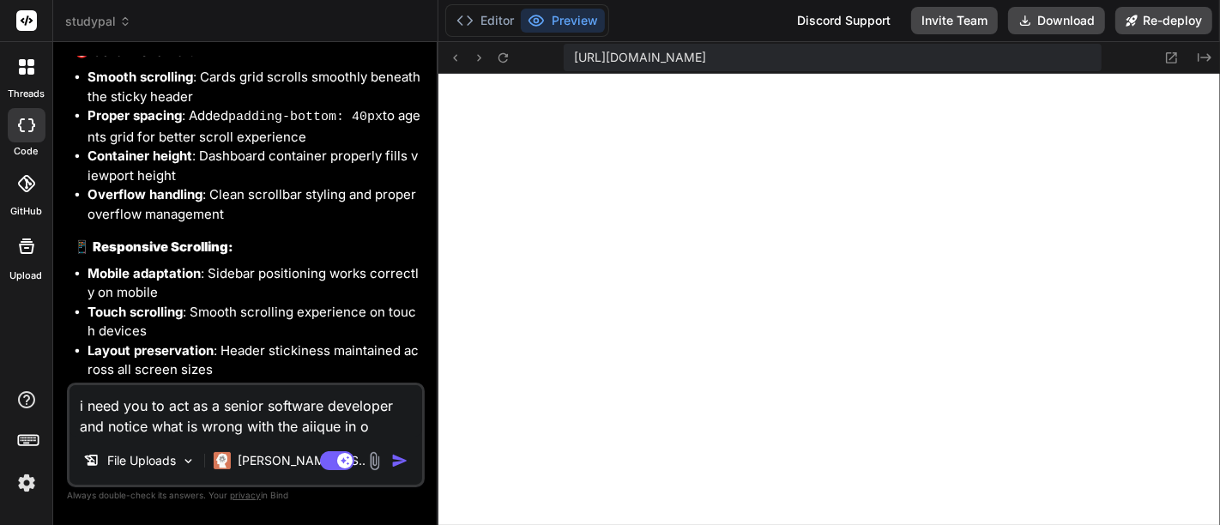
type textarea "x"
type textarea "i need you to act as a senior software developer and notice what is wrong with …"
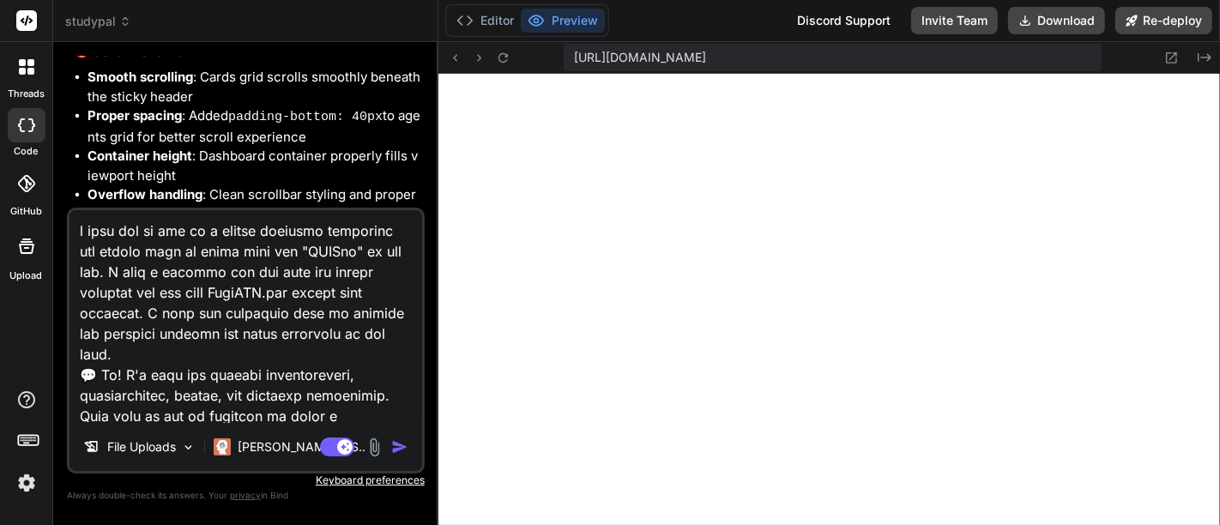
scroll to position [5333, 0]
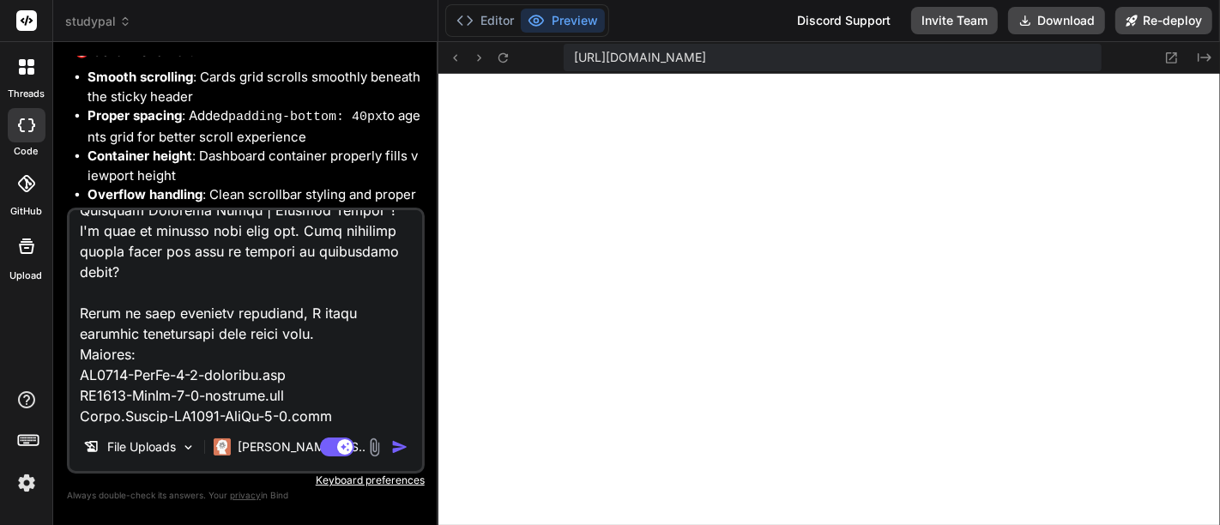
click at [314, 416] on textarea at bounding box center [245, 316] width 353 height 213
paste textarea "rivacy Notice ChatGPT said: Analyzed Always show details from docx.shared impor…"
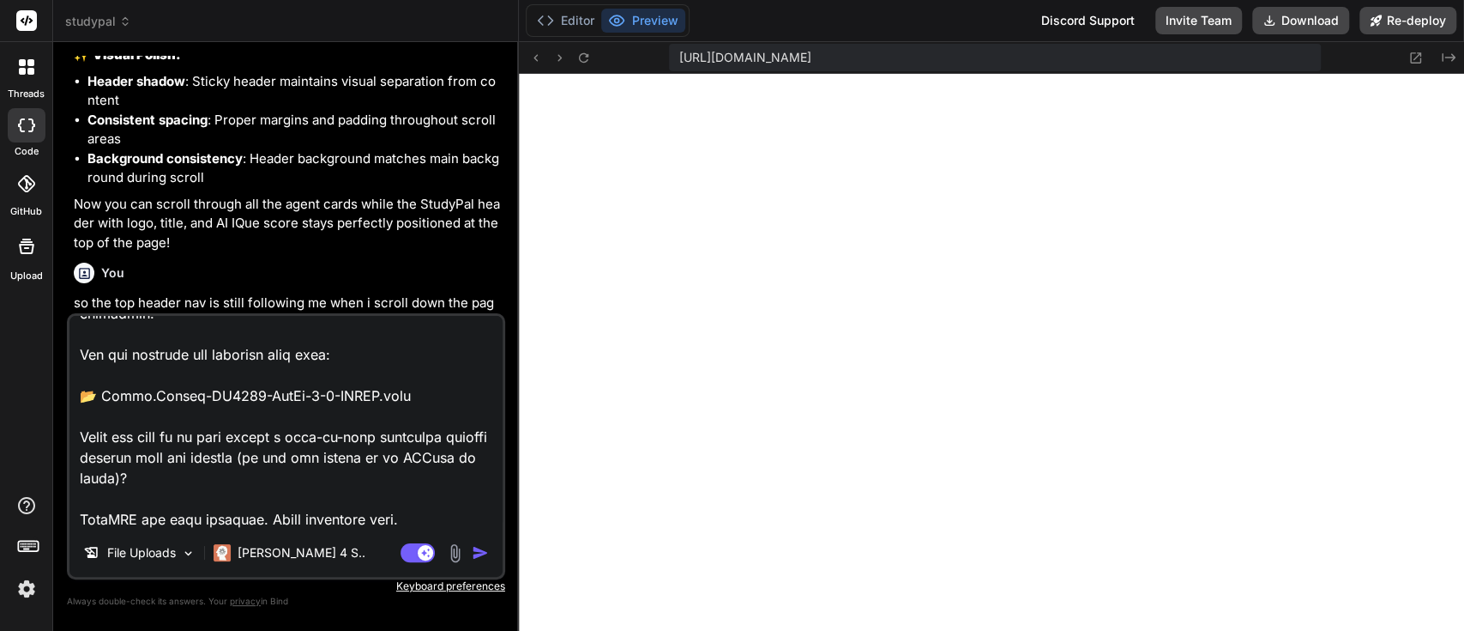
scroll to position [560, 0]
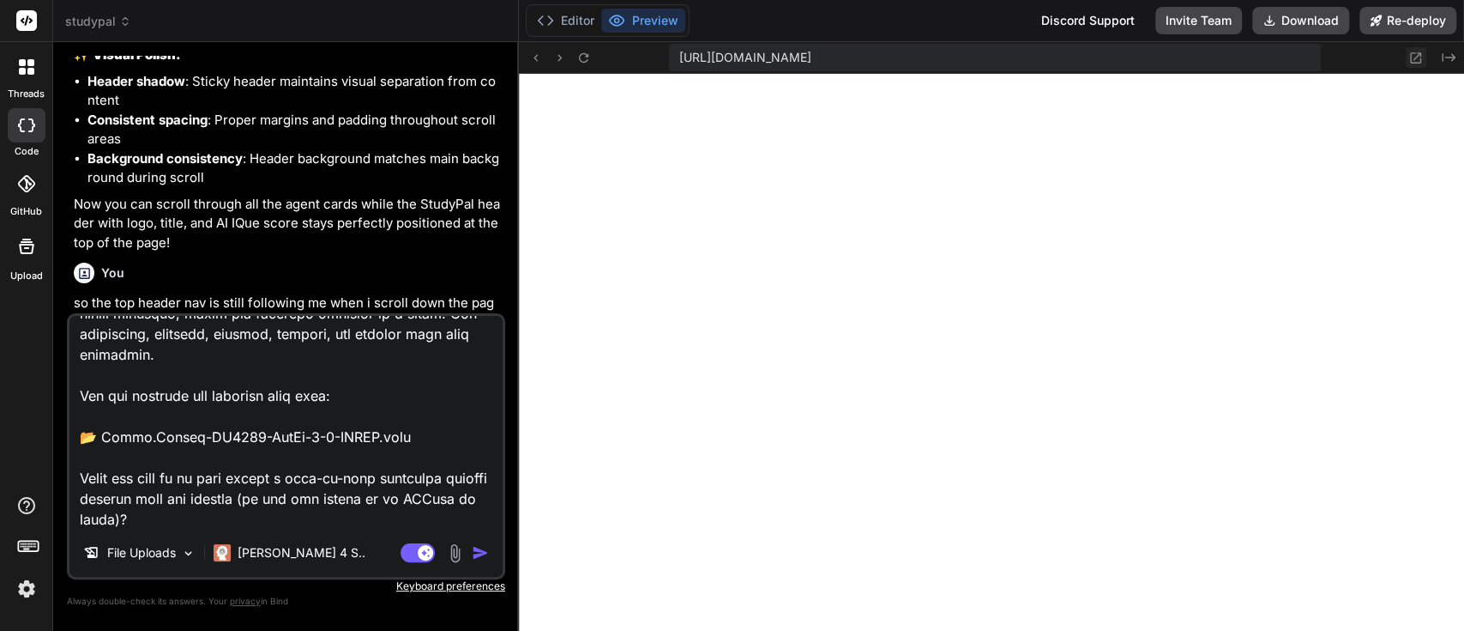
click at [1219, 59] on icon at bounding box center [1416, 58] width 15 height 15
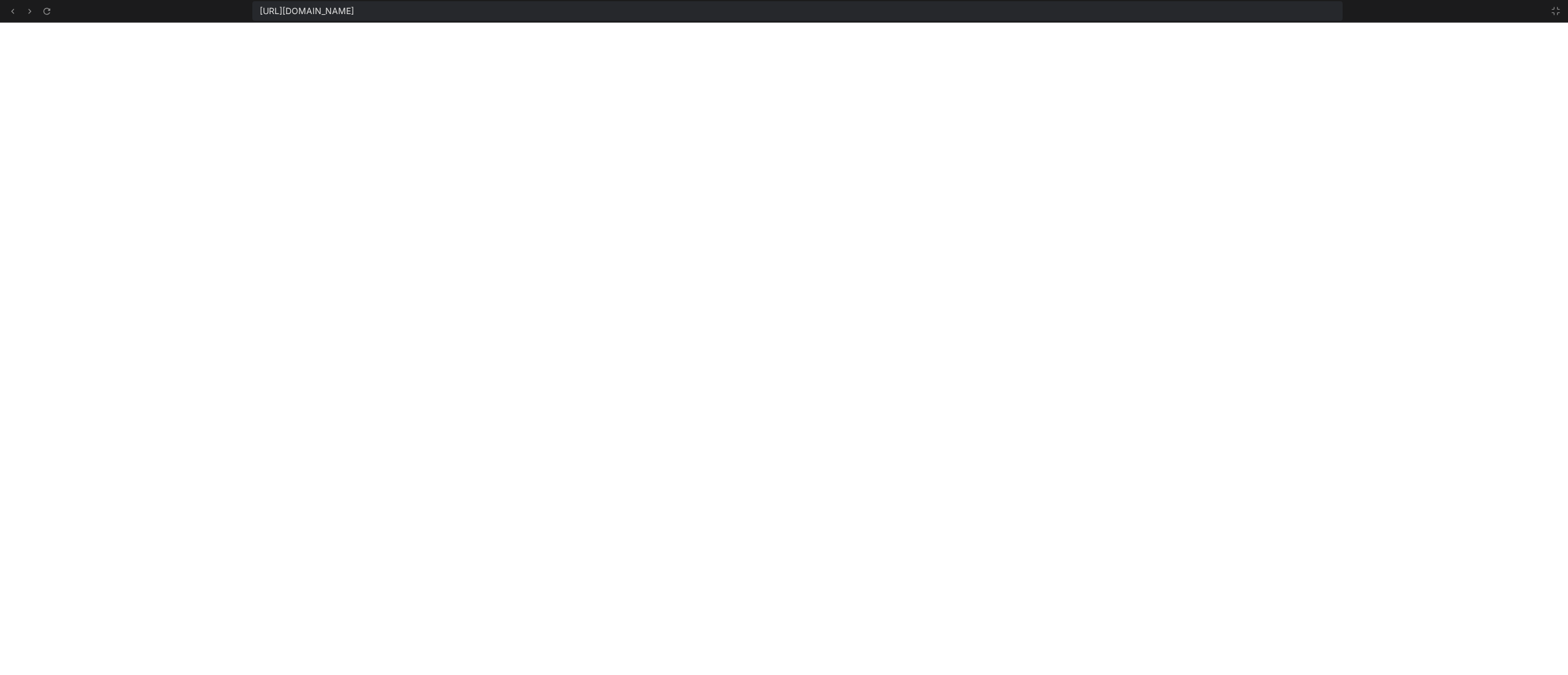
scroll to position [331, 0]
click at [6, 9] on button at bounding box center [12, 11] width 15 height 15
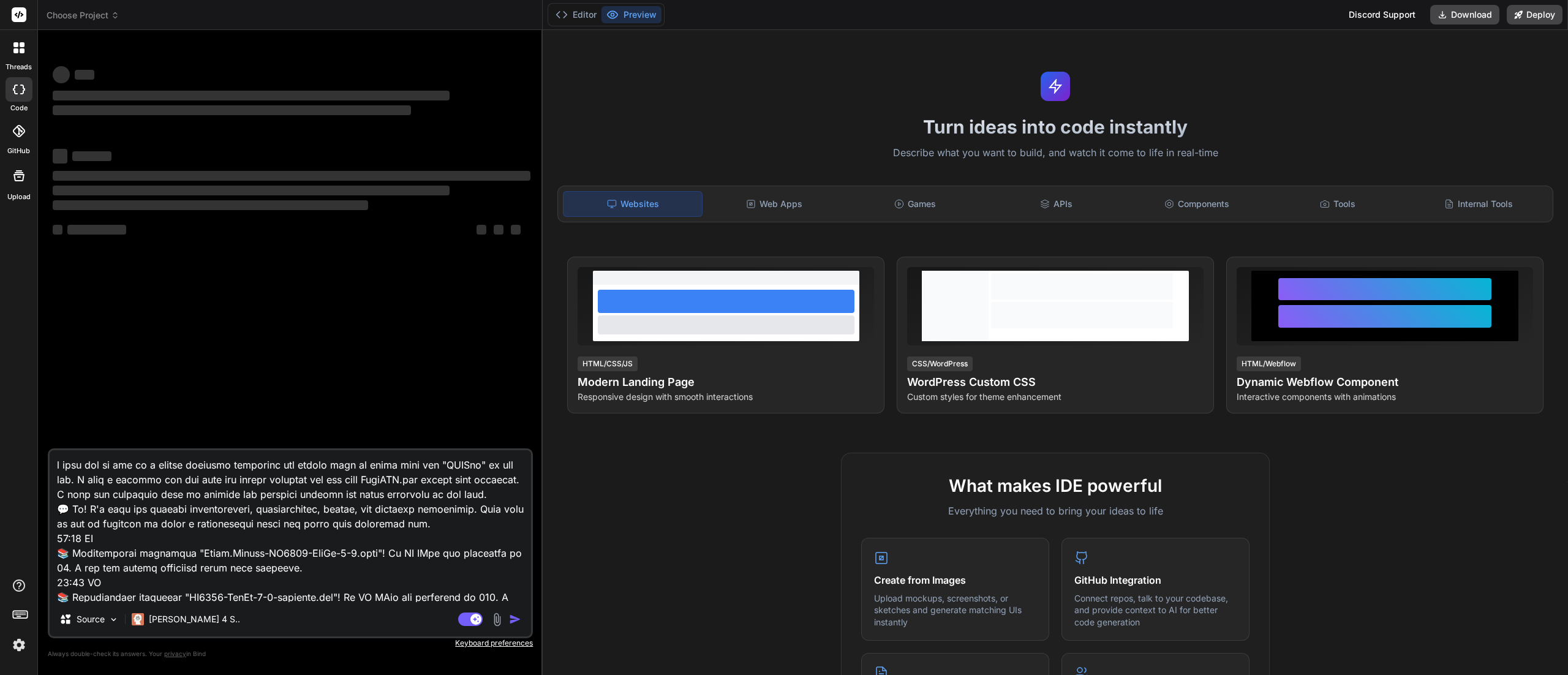
click at [305, 588] on textarea at bounding box center [290, 526] width 481 height 152
click at [493, 619] on img at bounding box center [497, 620] width 14 height 14
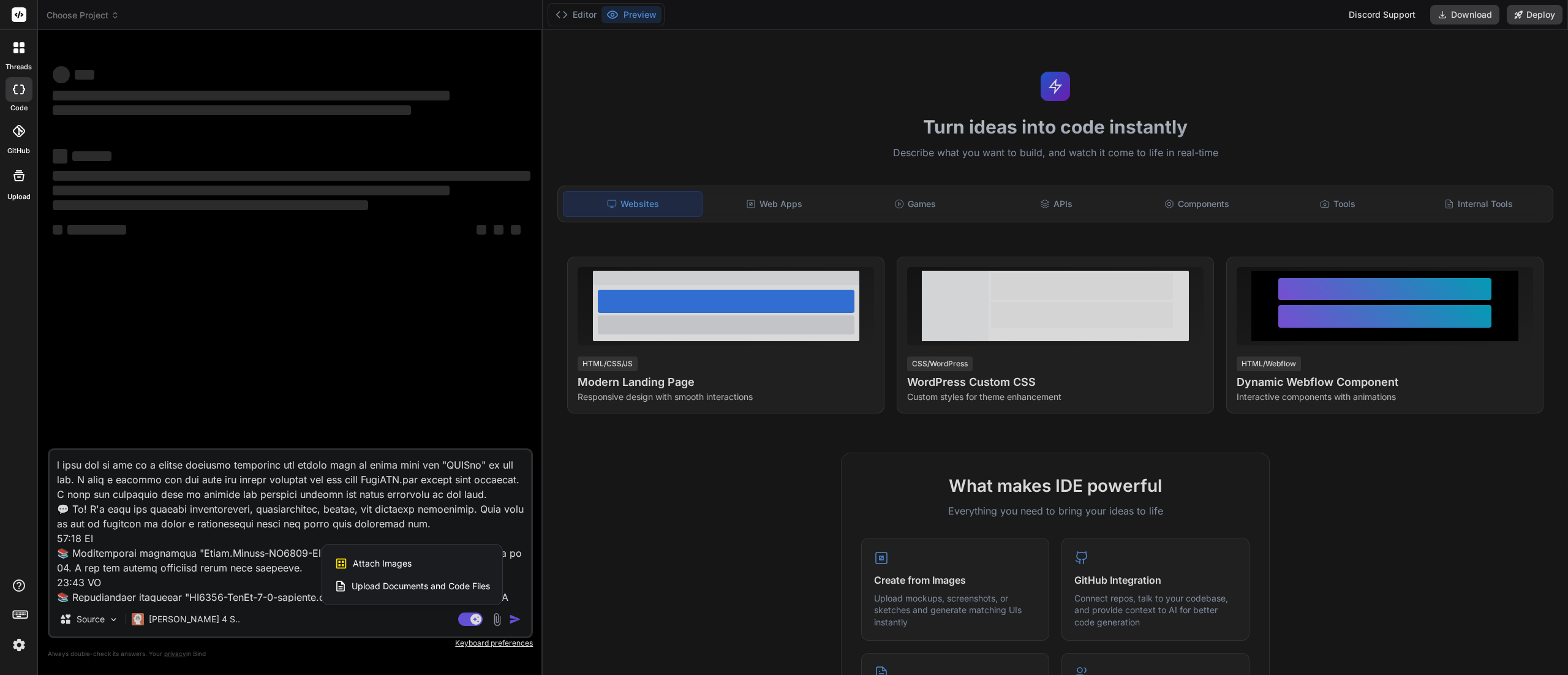
click at [398, 566] on span "Attach Images" at bounding box center [382, 564] width 59 height 12
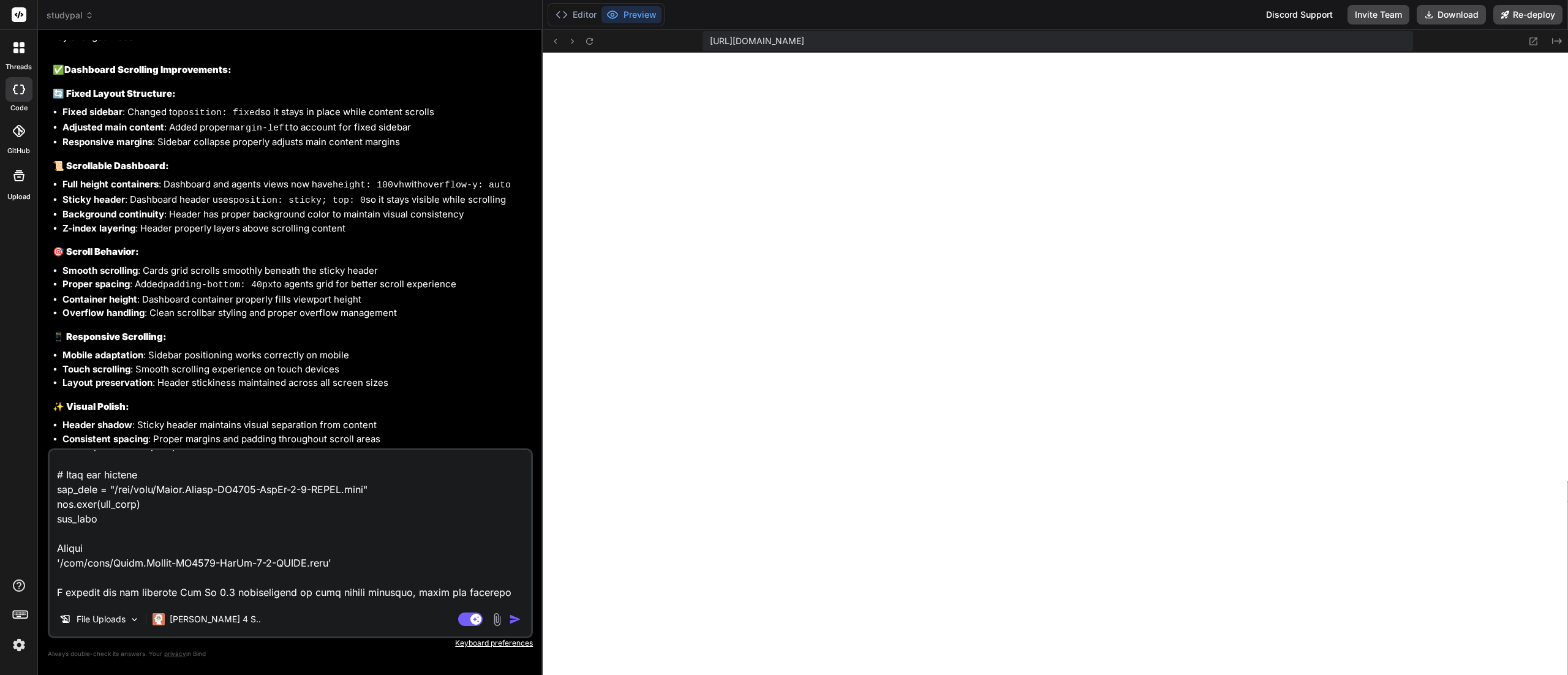
scroll to position [3591, 0]
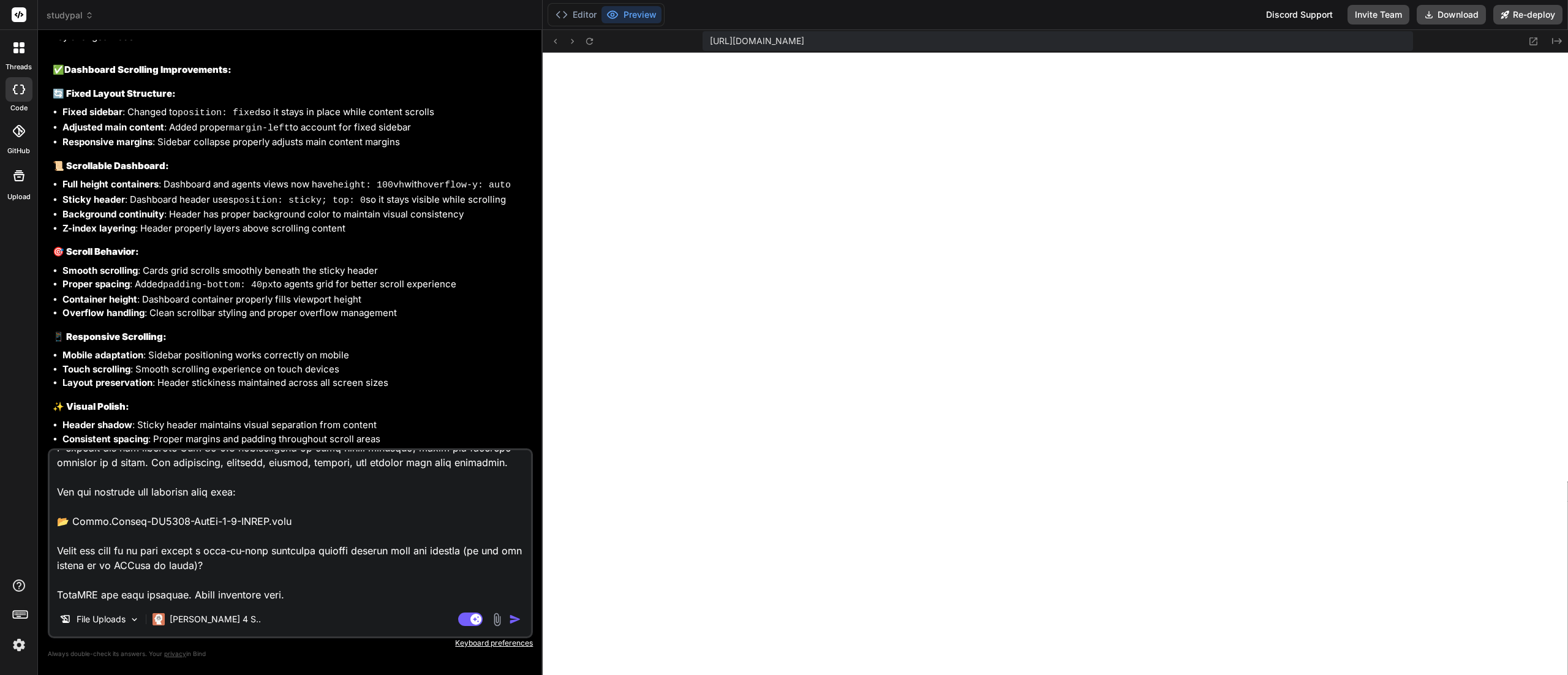
click at [498, 618] on img at bounding box center [497, 620] width 14 height 14
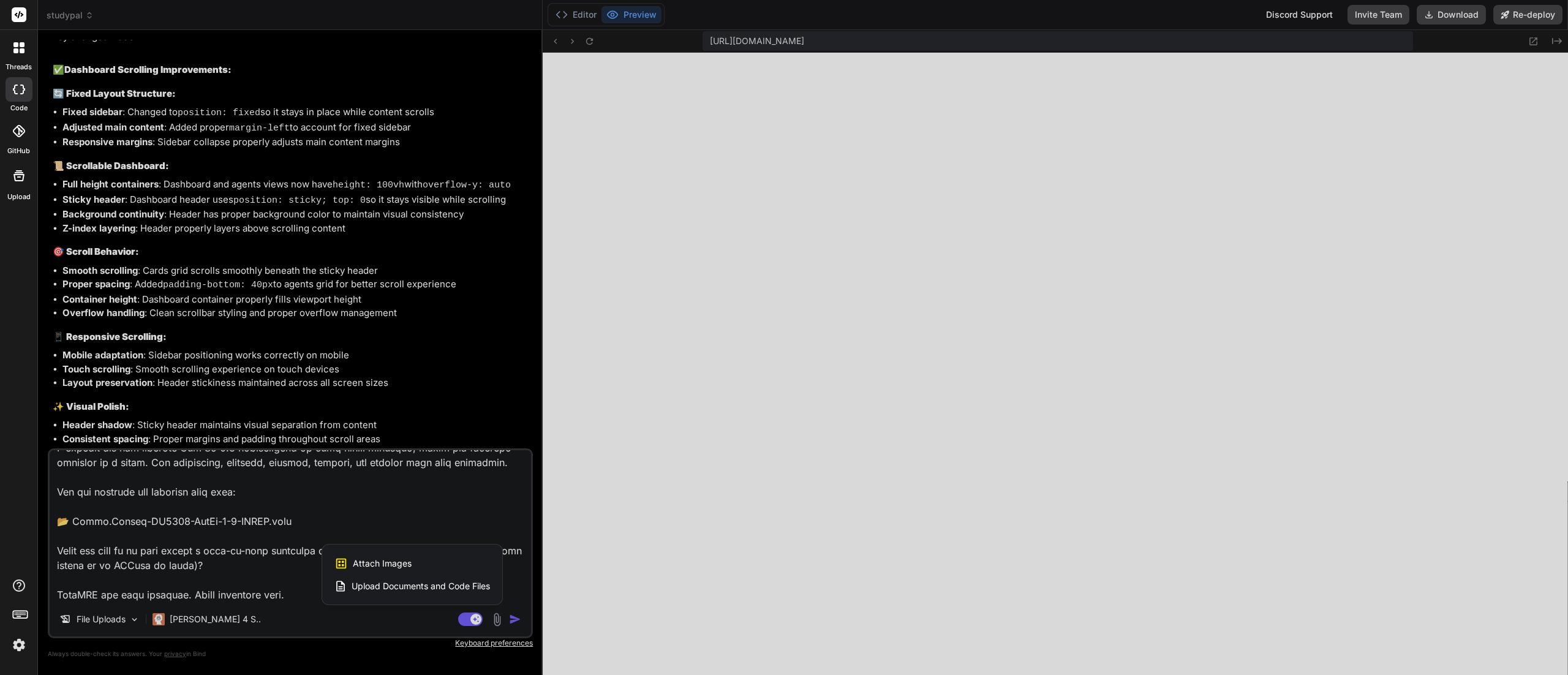
click at [398, 561] on span "Attach Images" at bounding box center [382, 564] width 59 height 12
type textarea "x"
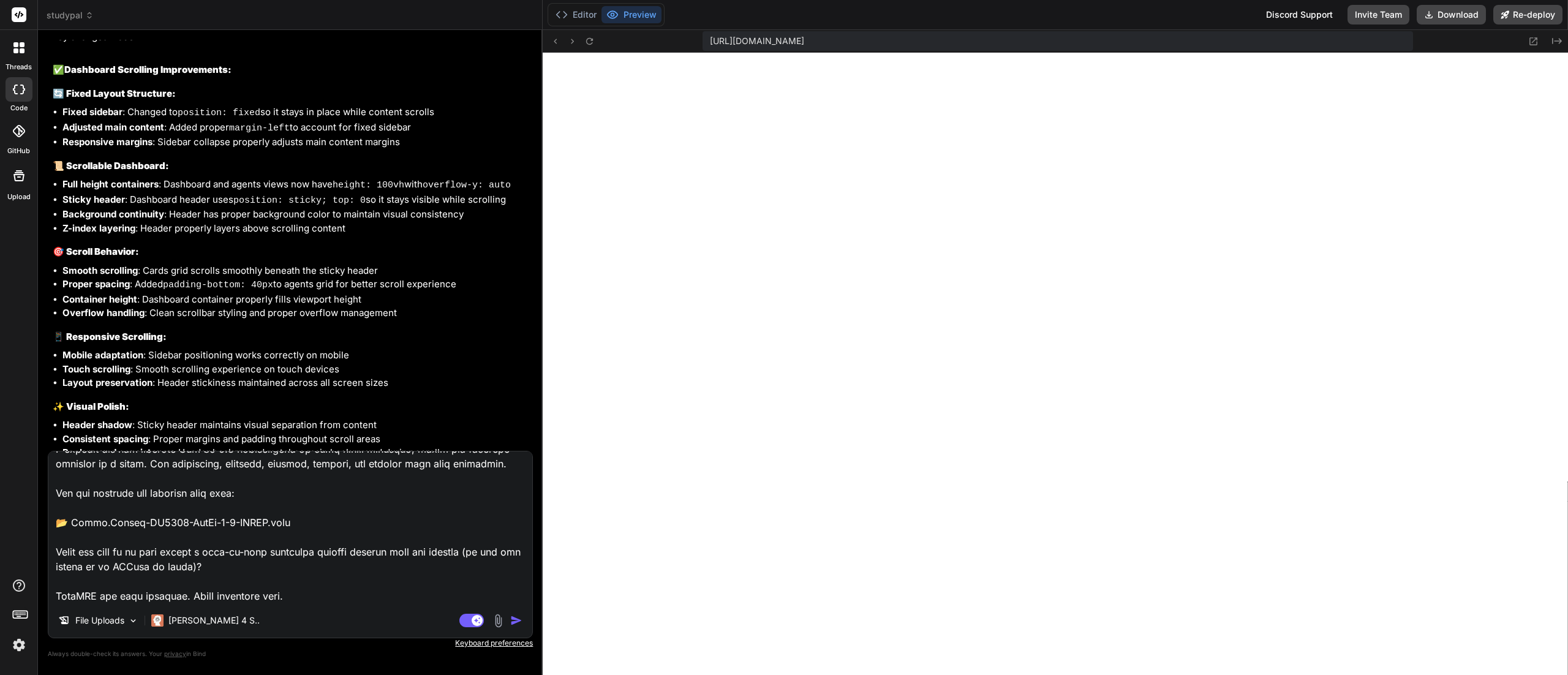
type input "C:\fakepath\Screen Shot 1 - StudyPal Chat.jpg"
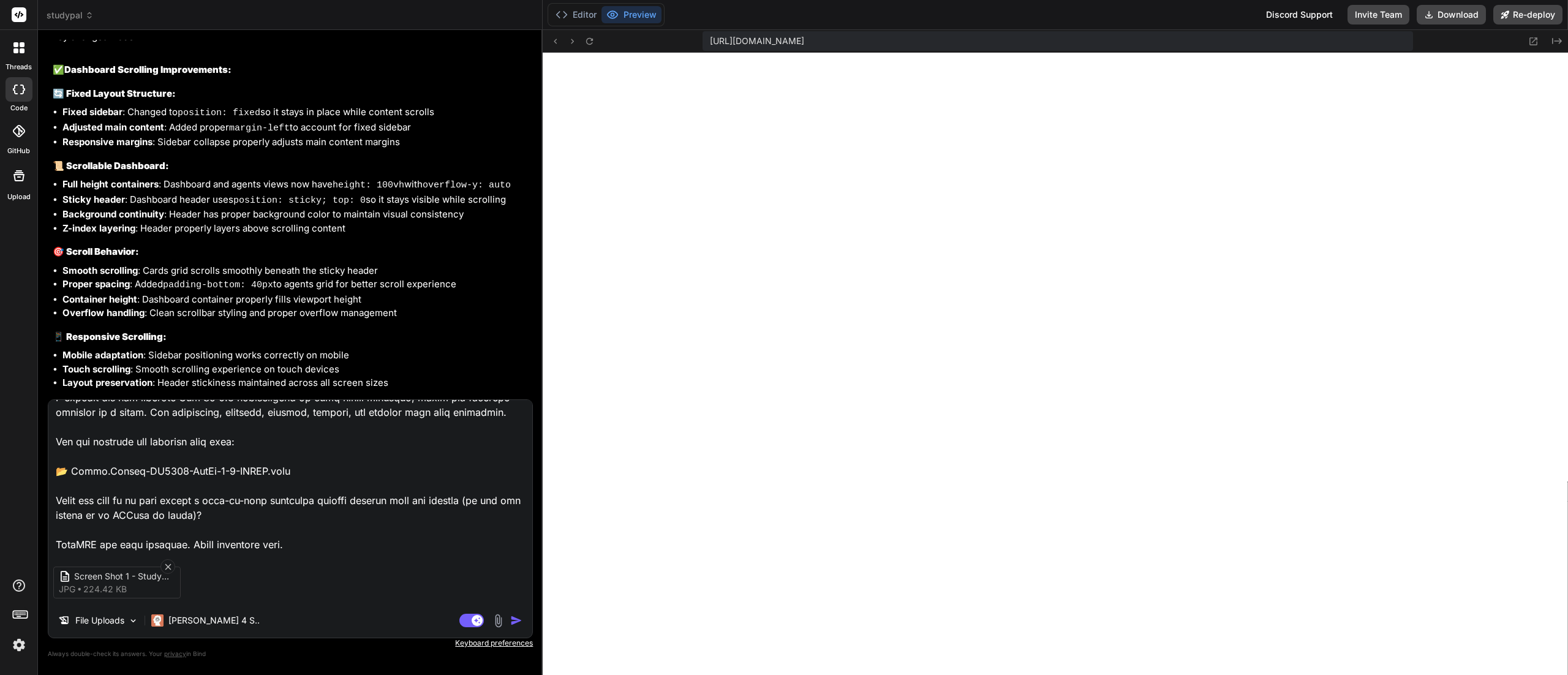
click at [498, 624] on img at bounding box center [498, 621] width 14 height 14
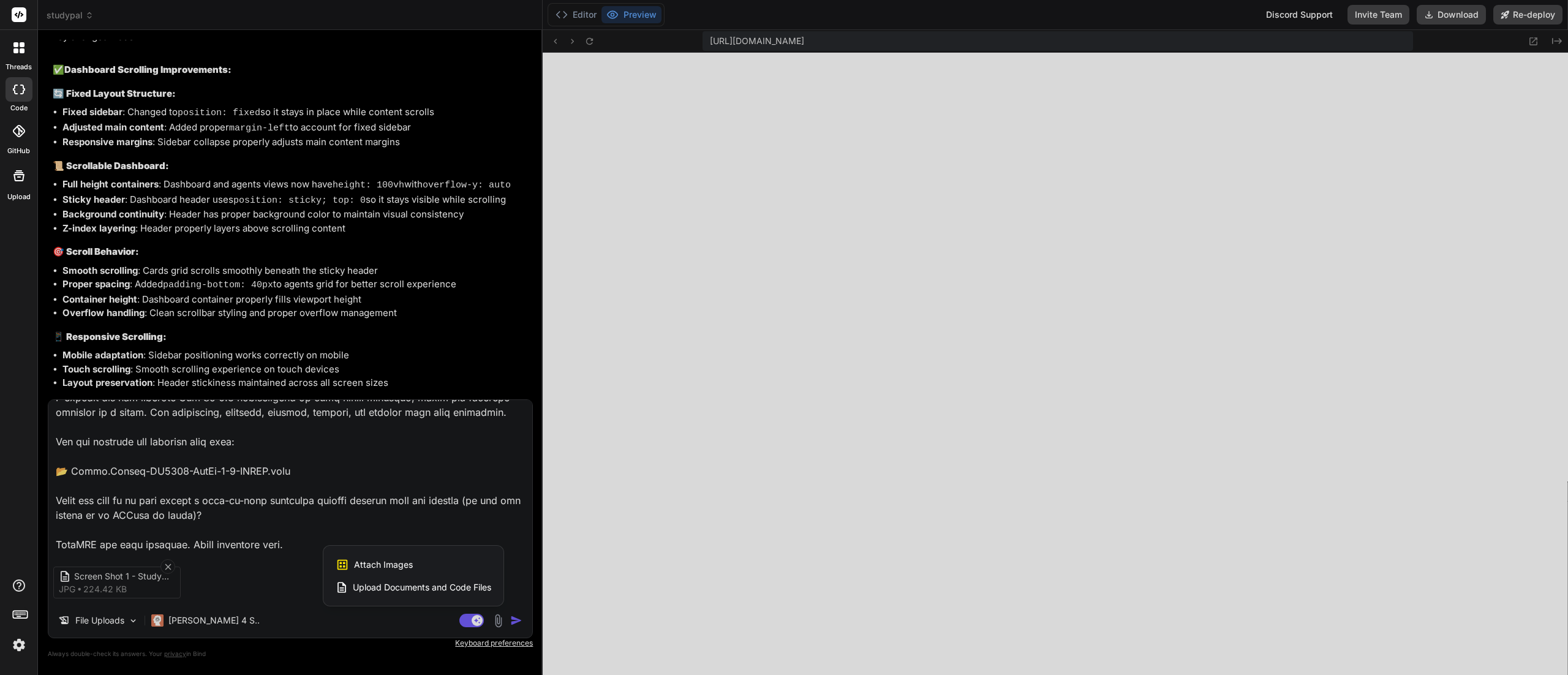
click at [351, 559] on div "Attach Images Image attachments are only supported in Claude and Gemini models." at bounding box center [413, 565] width 156 height 24
type textarea "x"
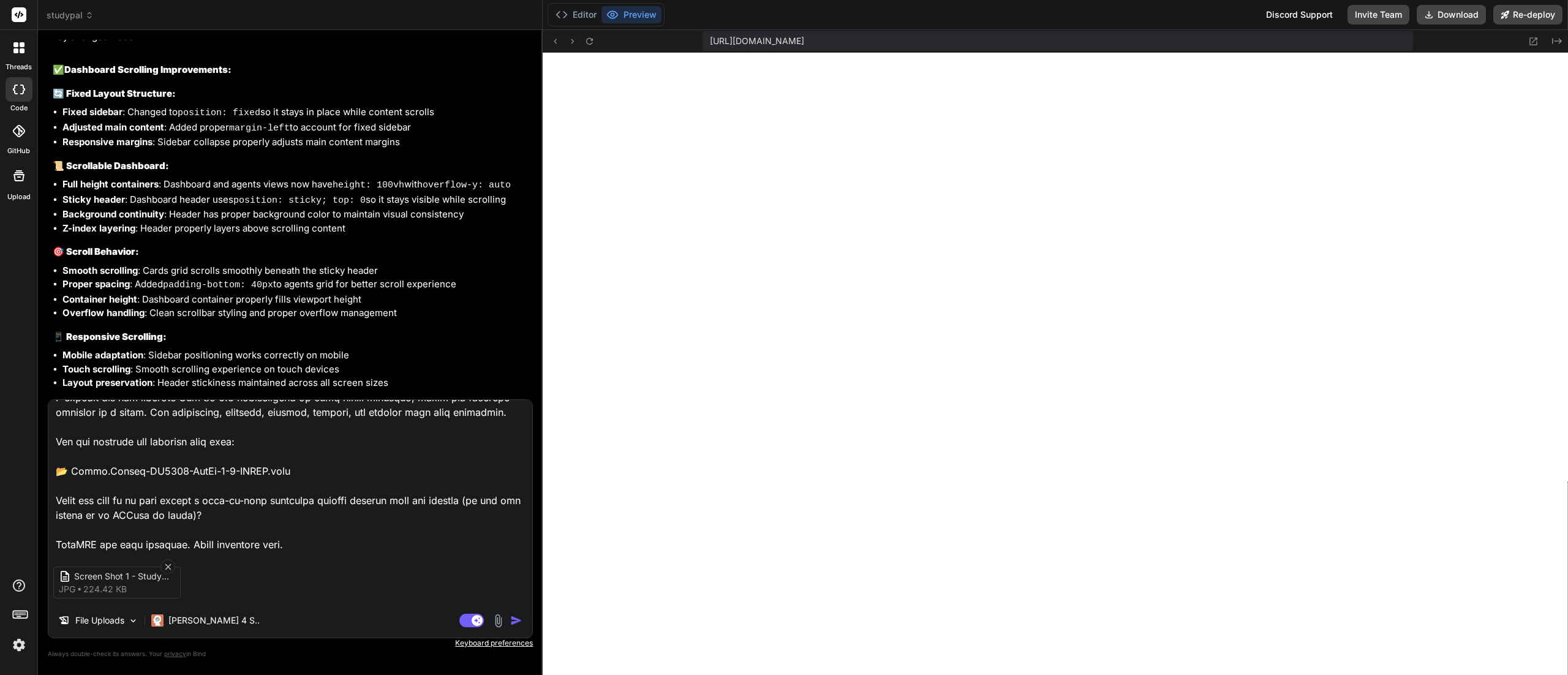
type input "C:\fakepath\Screen Shot 2 - StudyPal Chat.jpg"
click at [501, 614] on img at bounding box center [498, 621] width 14 height 14
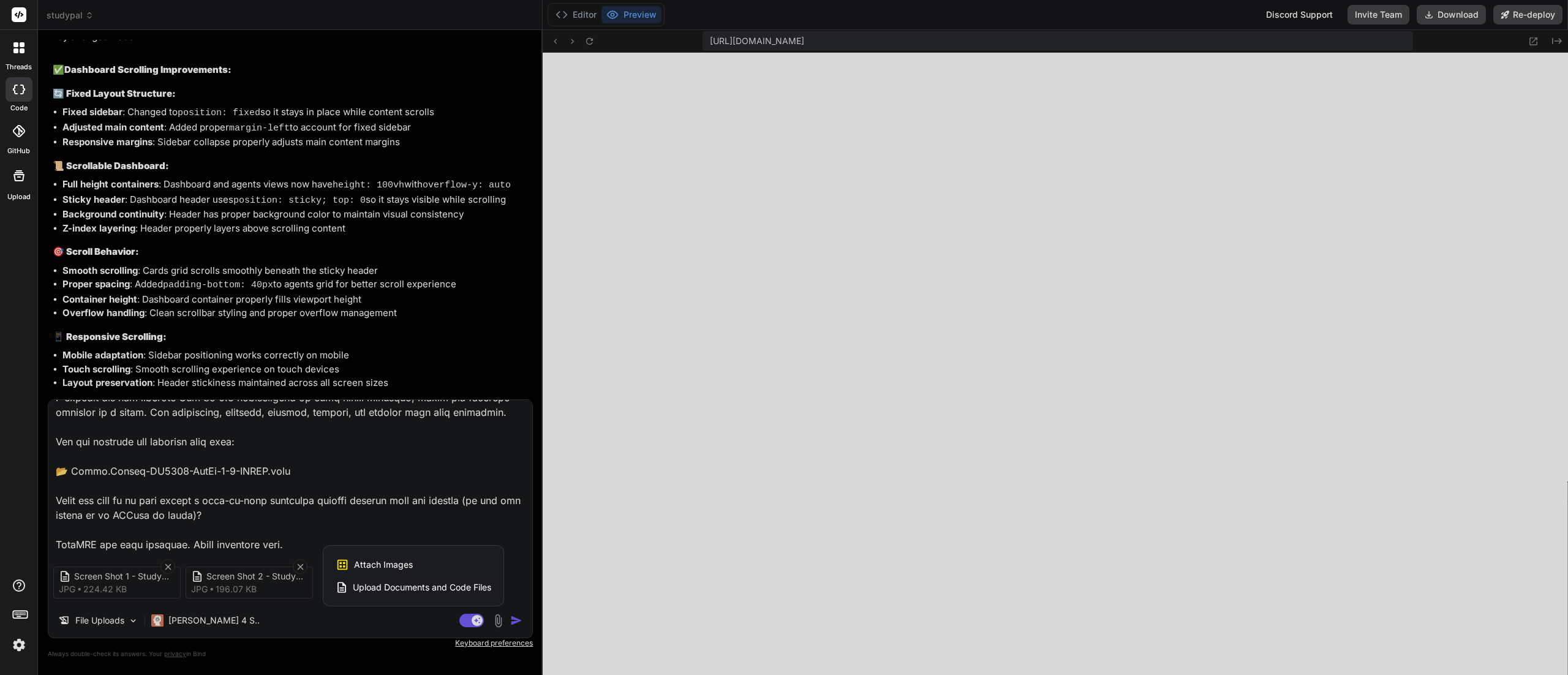
click at [417, 561] on div "Attach Images Image attachments are only supported in Claude and Gemini models." at bounding box center [413, 565] width 156 height 24
type textarea "x"
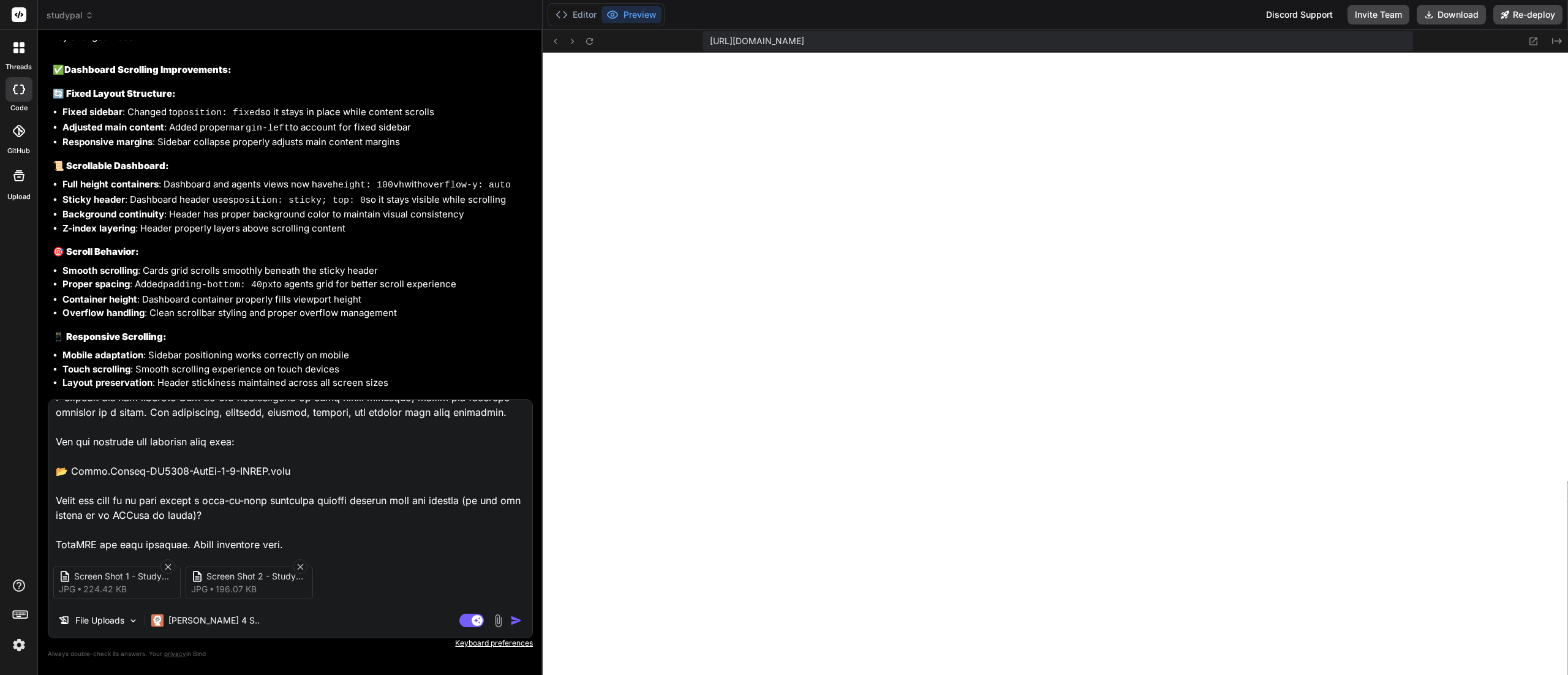
type input "C:\fakepath\Screen Shot 3 - StudyPal Chat.jpg"
click at [516, 624] on img "button" at bounding box center [516, 621] width 12 height 12
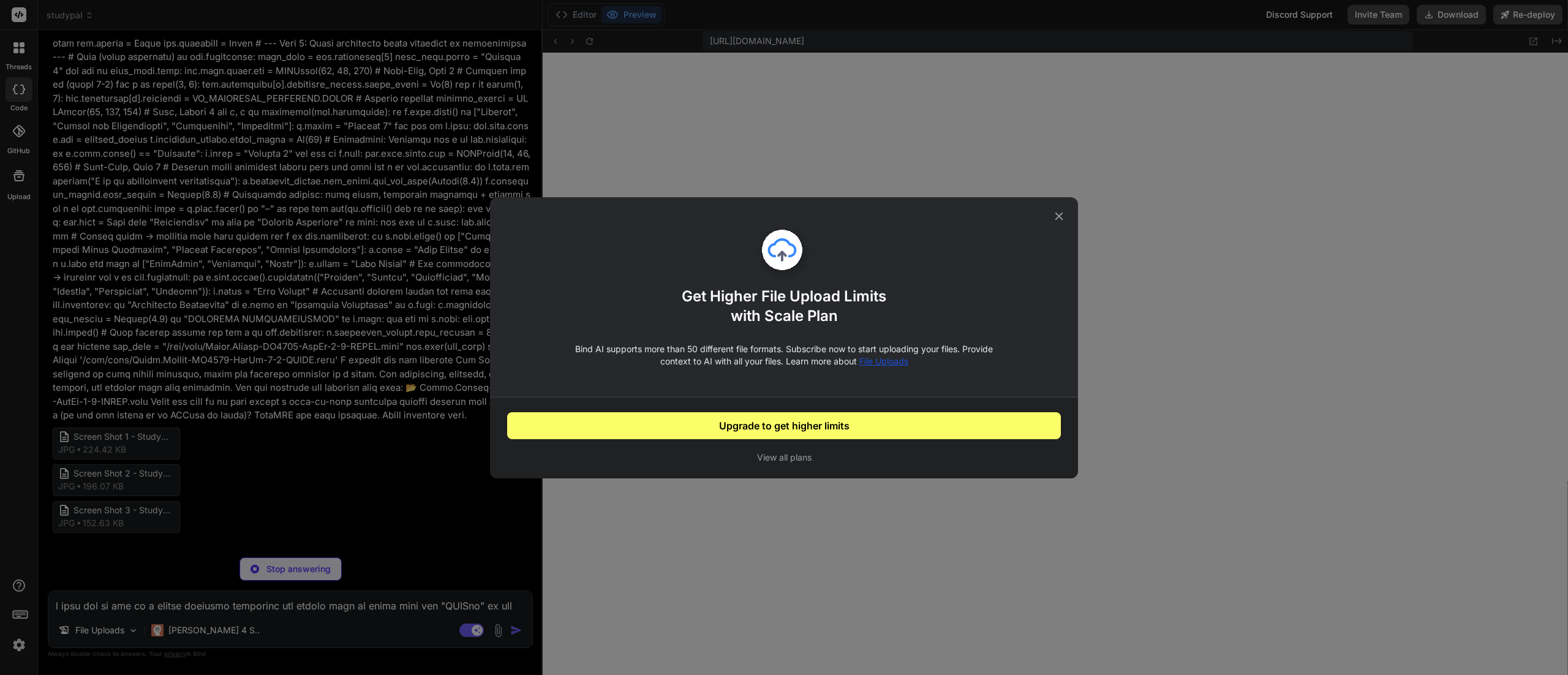
scroll to position [4802, 0]
click at [787, 452] on button "View all plans" at bounding box center [784, 457] width 554 height 12
click at [1062, 219] on icon at bounding box center [1059, 216] width 8 height 8
type textarea "x"
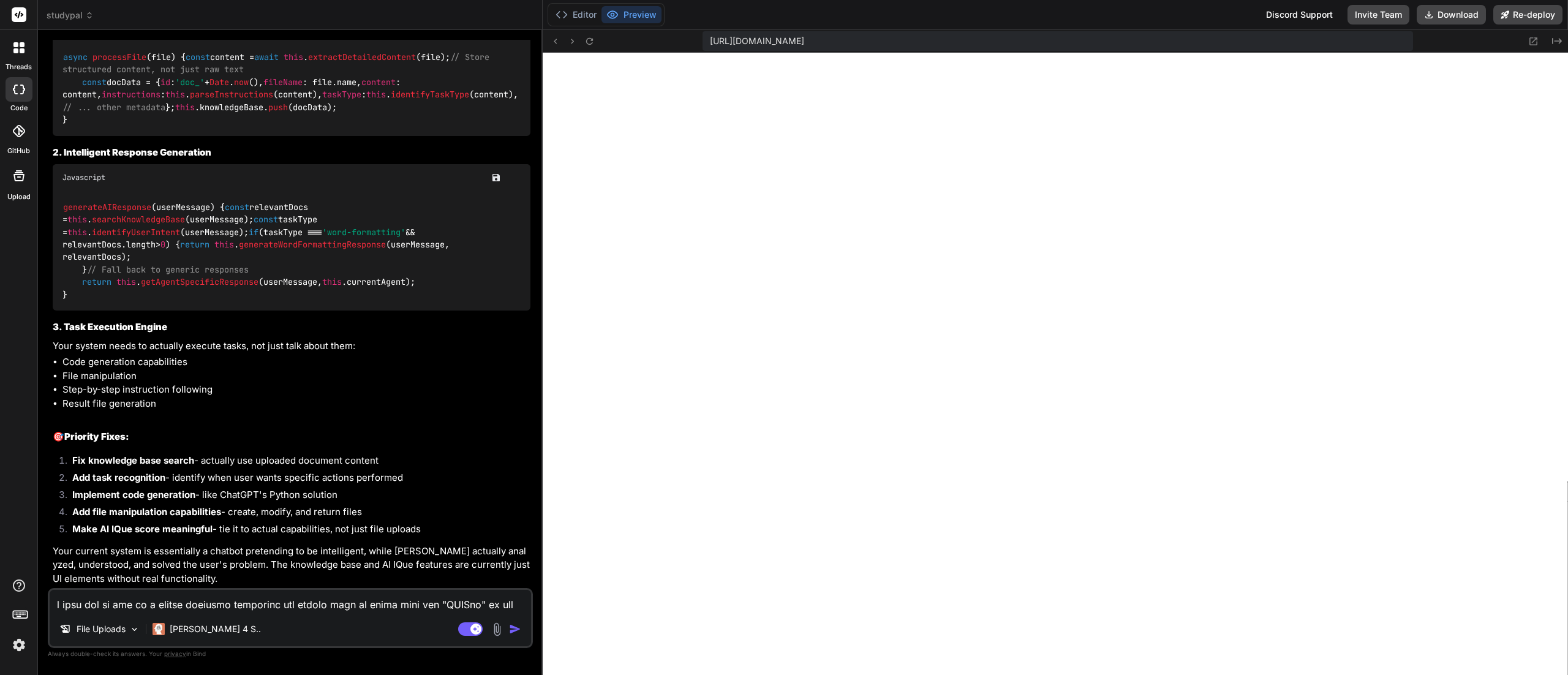
scroll to position [6466, 0]
drag, startPoint x: 213, startPoint y: 573, endPoint x: 164, endPoint y: 309, distance: 268.5
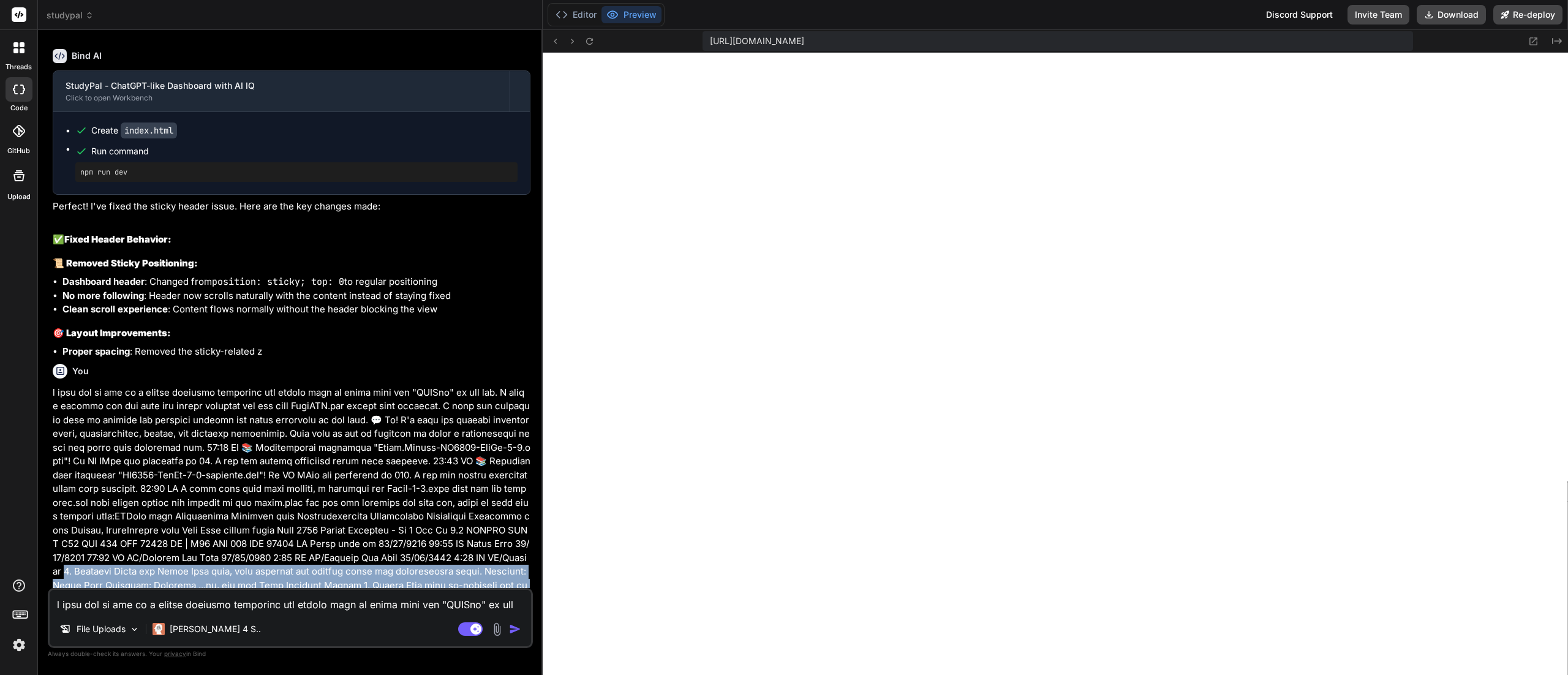
scroll to position [2854, 0]
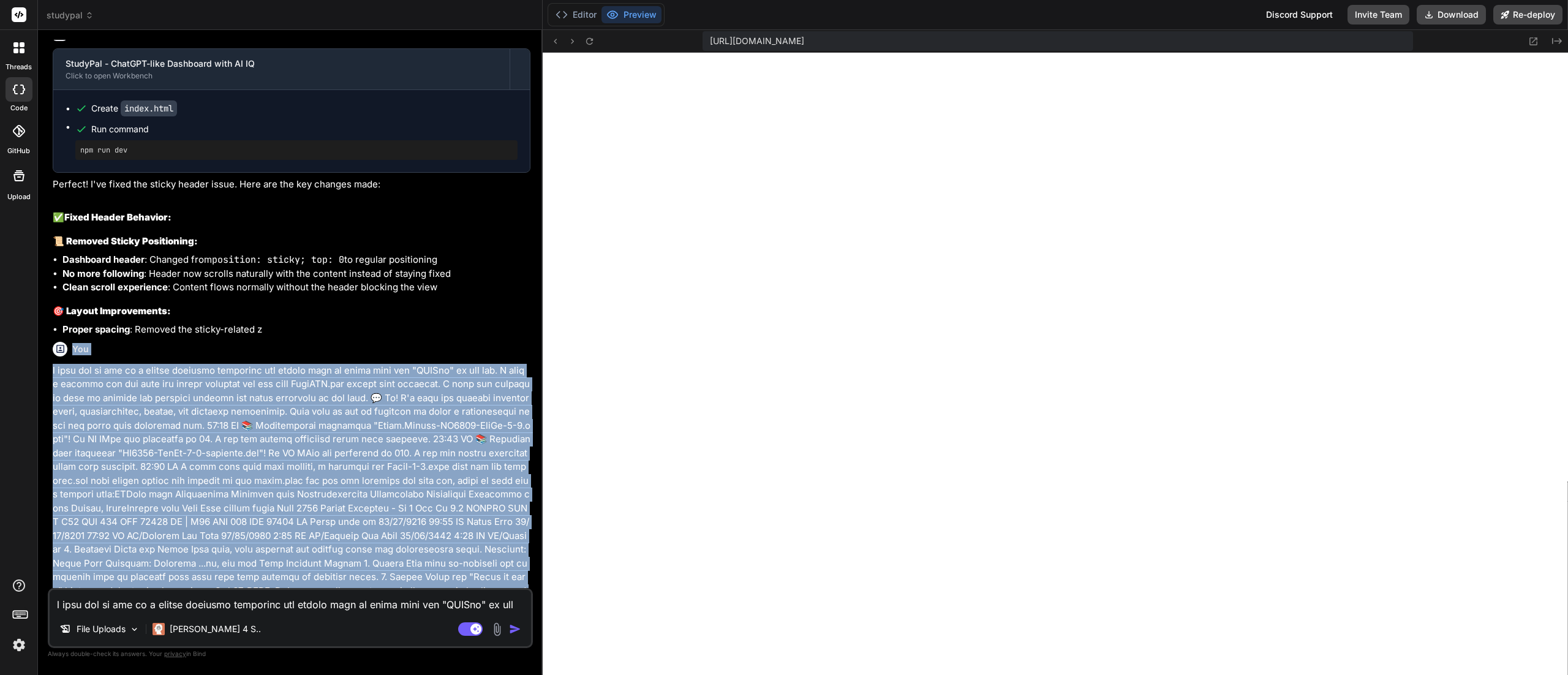
drag, startPoint x: 175, startPoint y: 581, endPoint x: 56, endPoint y: 346, distance: 263.4
click at [56, 346] on div "You my site is appearing blank still even if i deploy it :https://studypal-nine…" at bounding box center [291, 314] width 483 height 549
copy div "You i need you to act as a senior software developer and notice what is wrong w…"
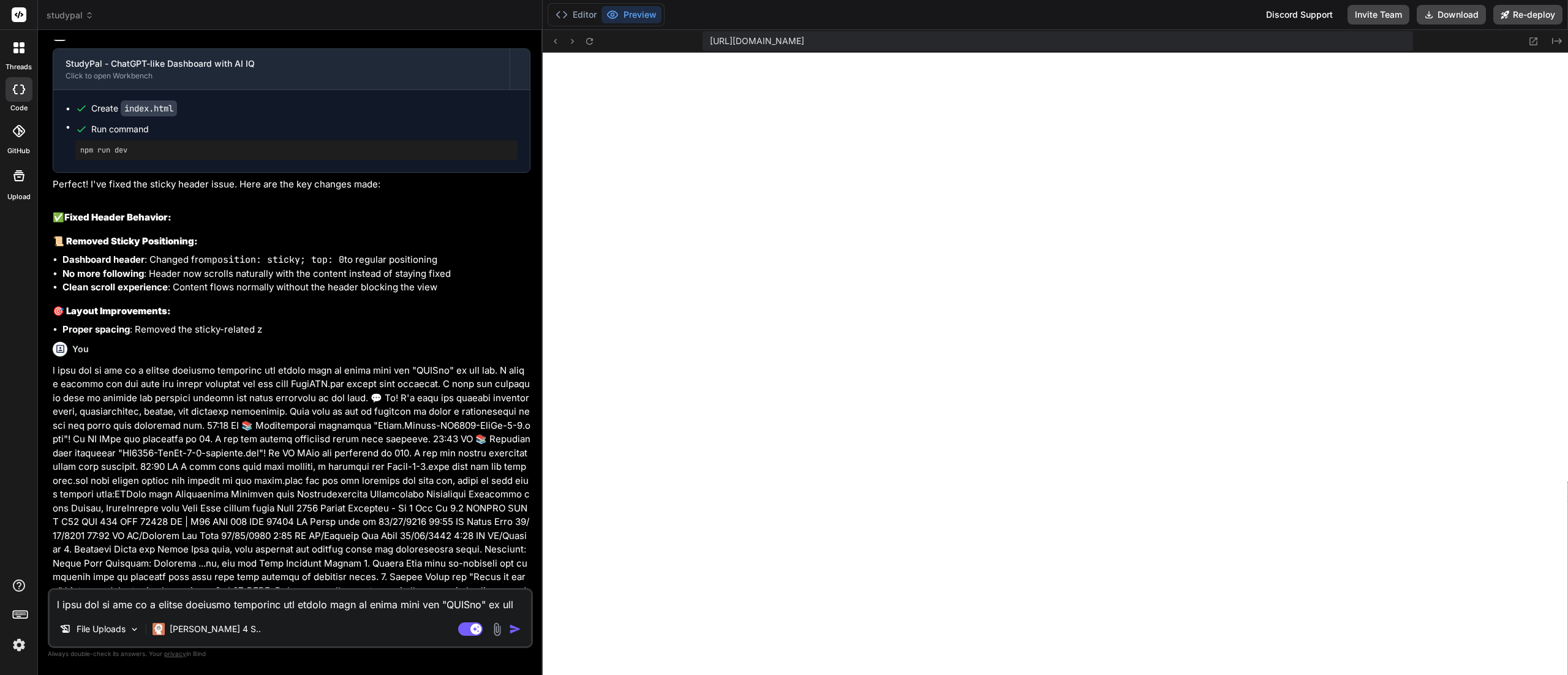
click at [248, 604] on textarea at bounding box center [290, 601] width 481 height 22
paste textarea "Our StudyPal's AIIQue system is broken. It shows high scores but doesn't actual…"
type textarea "Our StudyPal's AIIQue system is broken. It shows high scores but doesn't actual…"
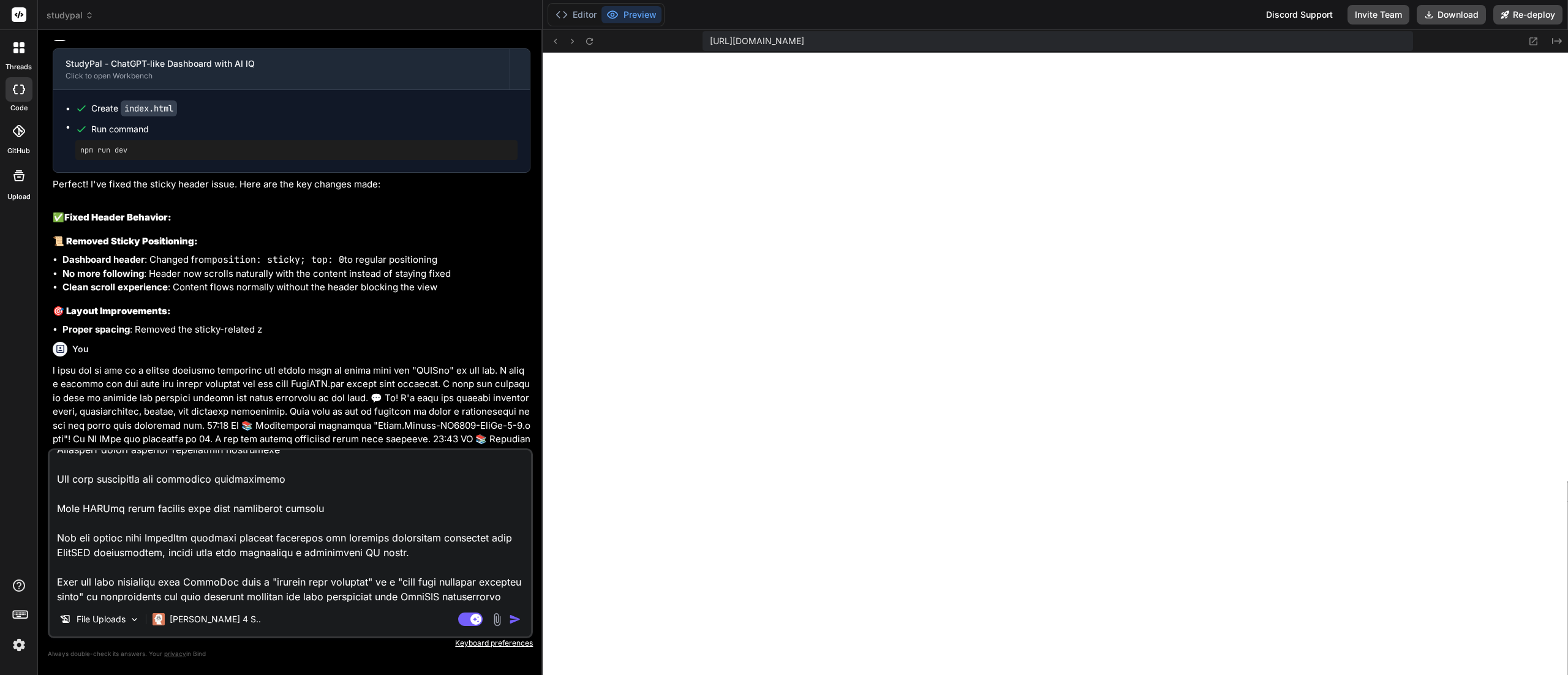
type textarea "x"
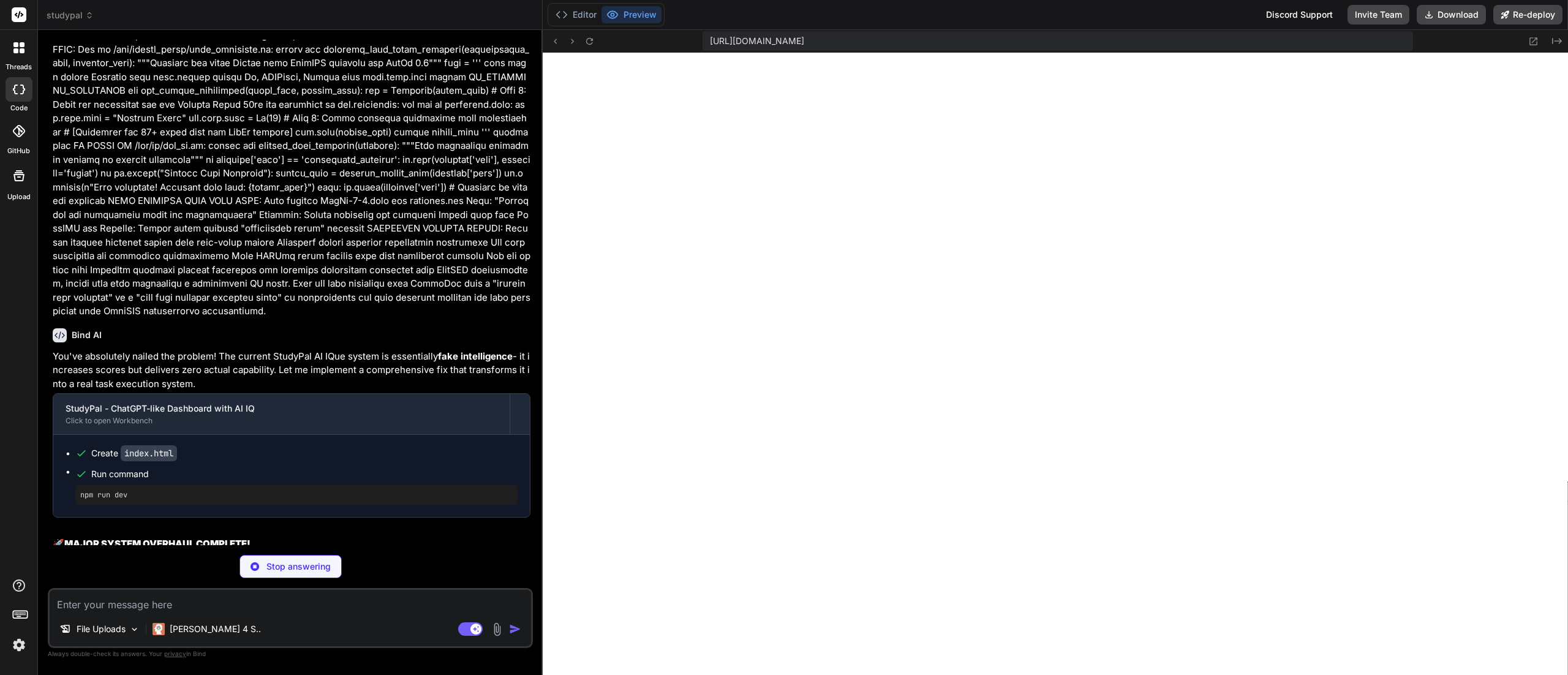
scroll to position [675, 0]
type textarea "x"
